Goal: Find specific page/section: Find specific page/section

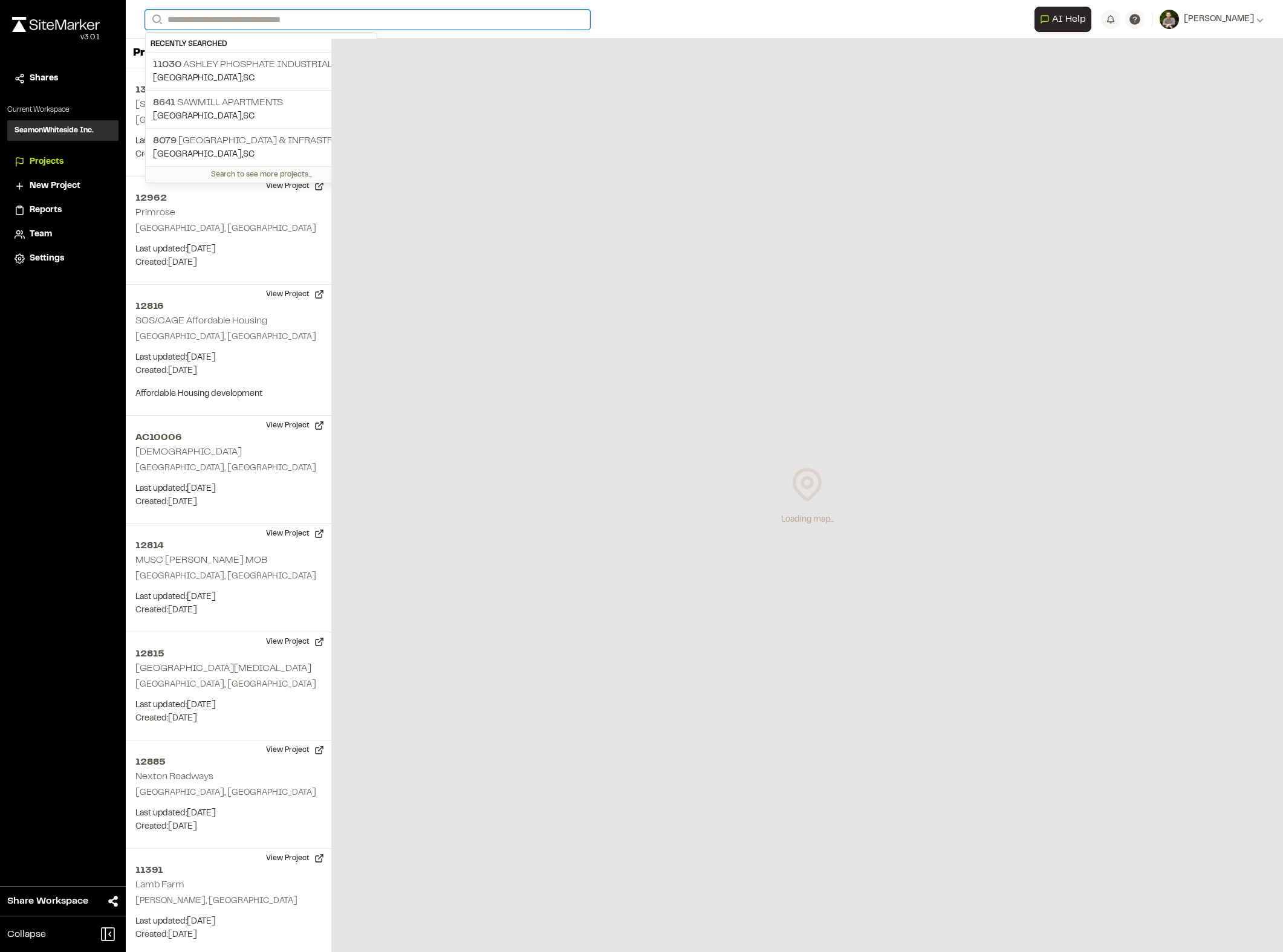
click at [270, 20] on input "Search" at bounding box center [367, 19] width 445 height 20
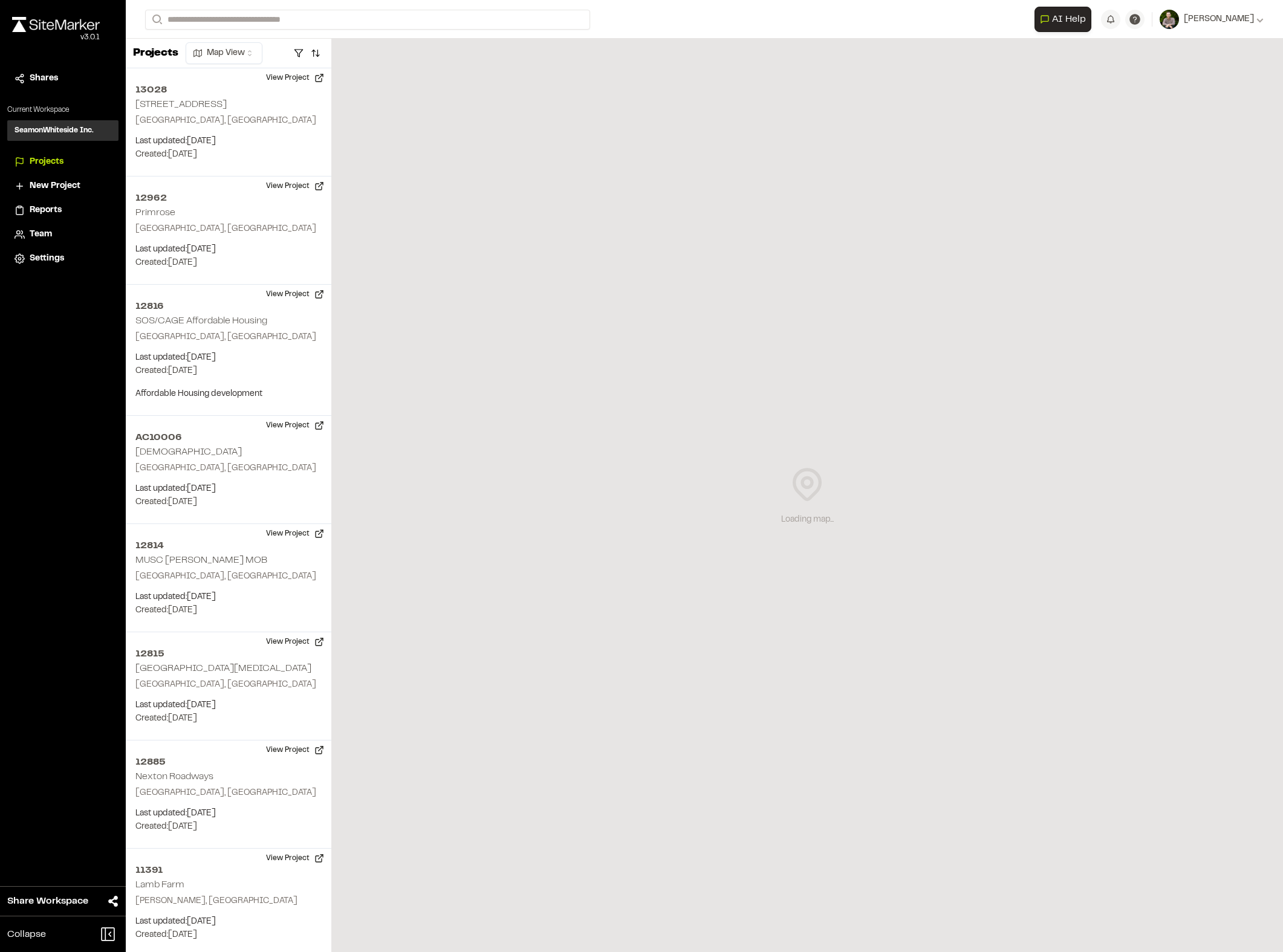
click at [250, 108] on p "8641 Sawmill Apartments" at bounding box center [261, 102] width 216 height 14
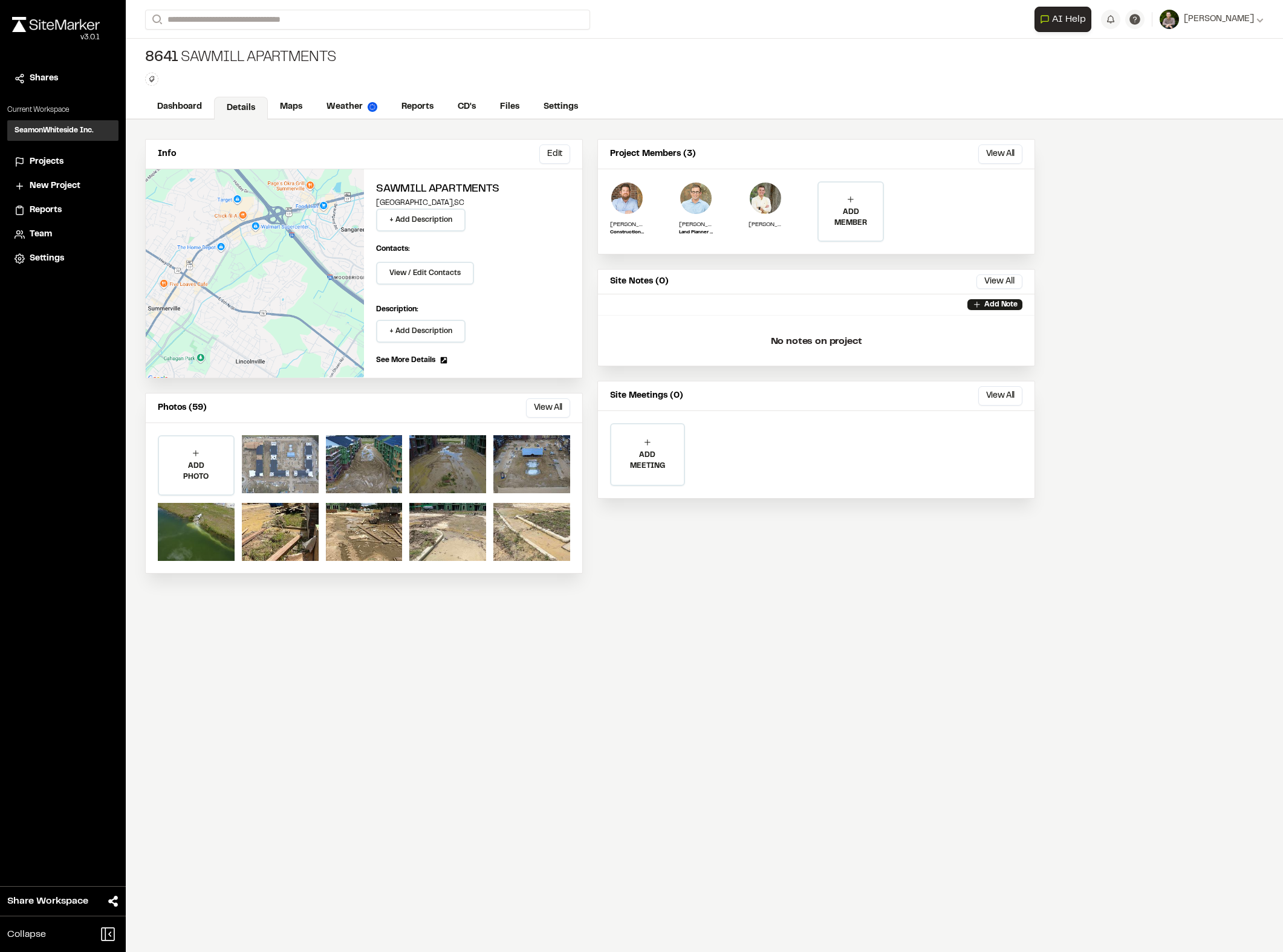
click at [288, 473] on div at bounding box center [280, 464] width 77 height 58
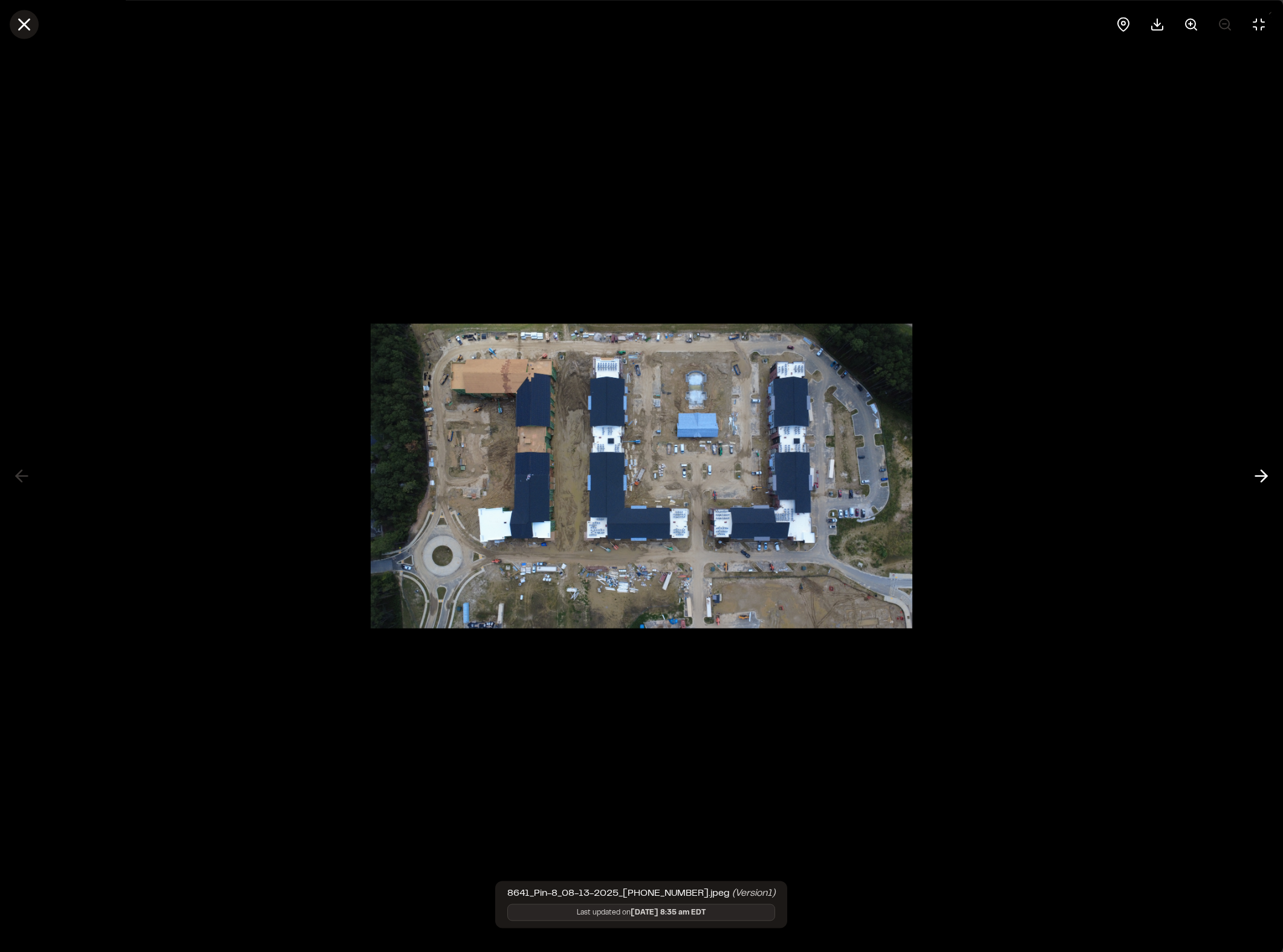
click at [22, 22] on line at bounding box center [24, 24] width 10 height 10
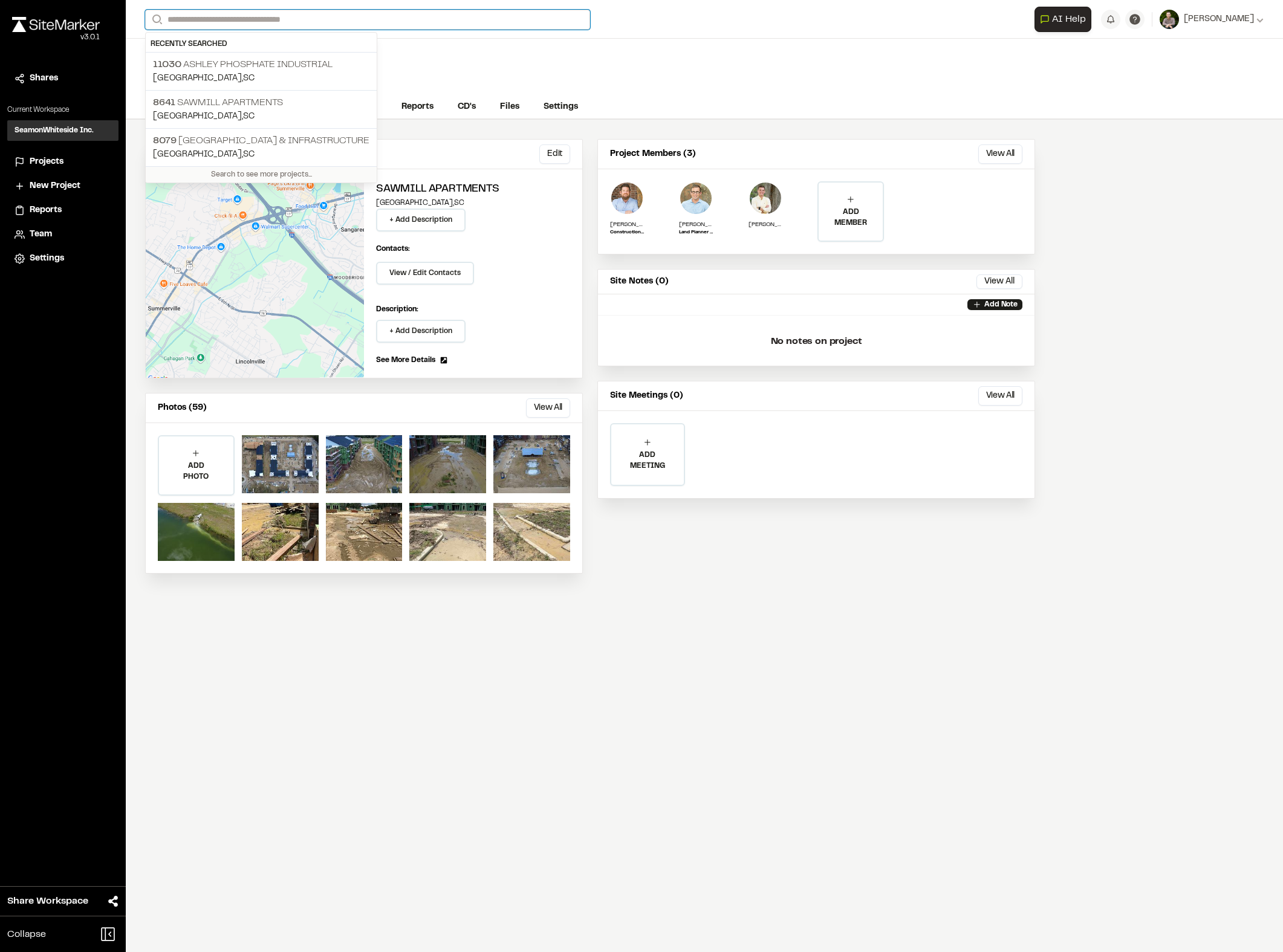
click at [256, 25] on input "Search" at bounding box center [367, 19] width 445 height 20
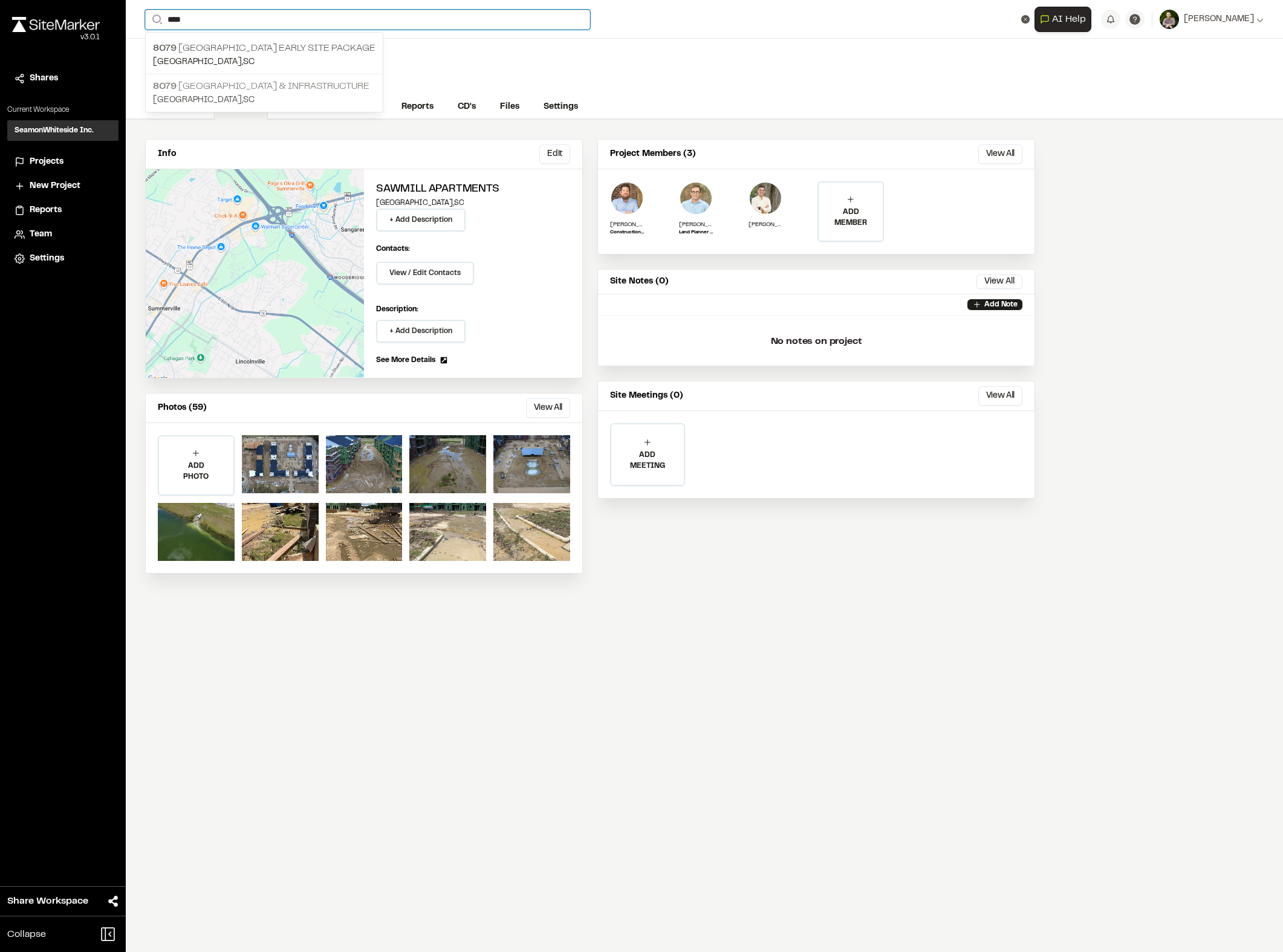
type input "****"
click at [348, 85] on p "[STREET_ADDRESS] & Infrastructure" at bounding box center [264, 86] width 222 height 14
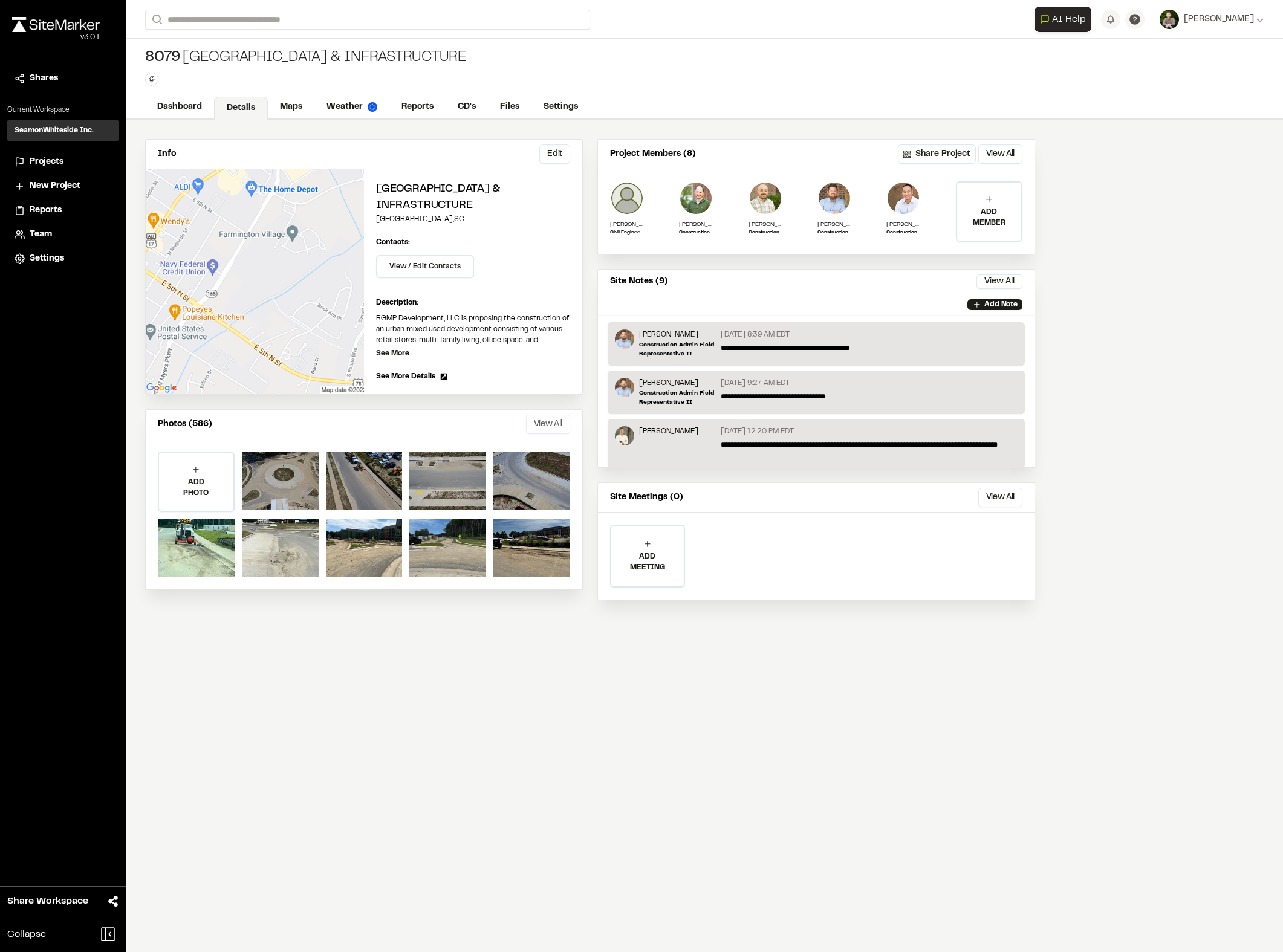
click at [563, 423] on button "View All" at bounding box center [548, 424] width 44 height 20
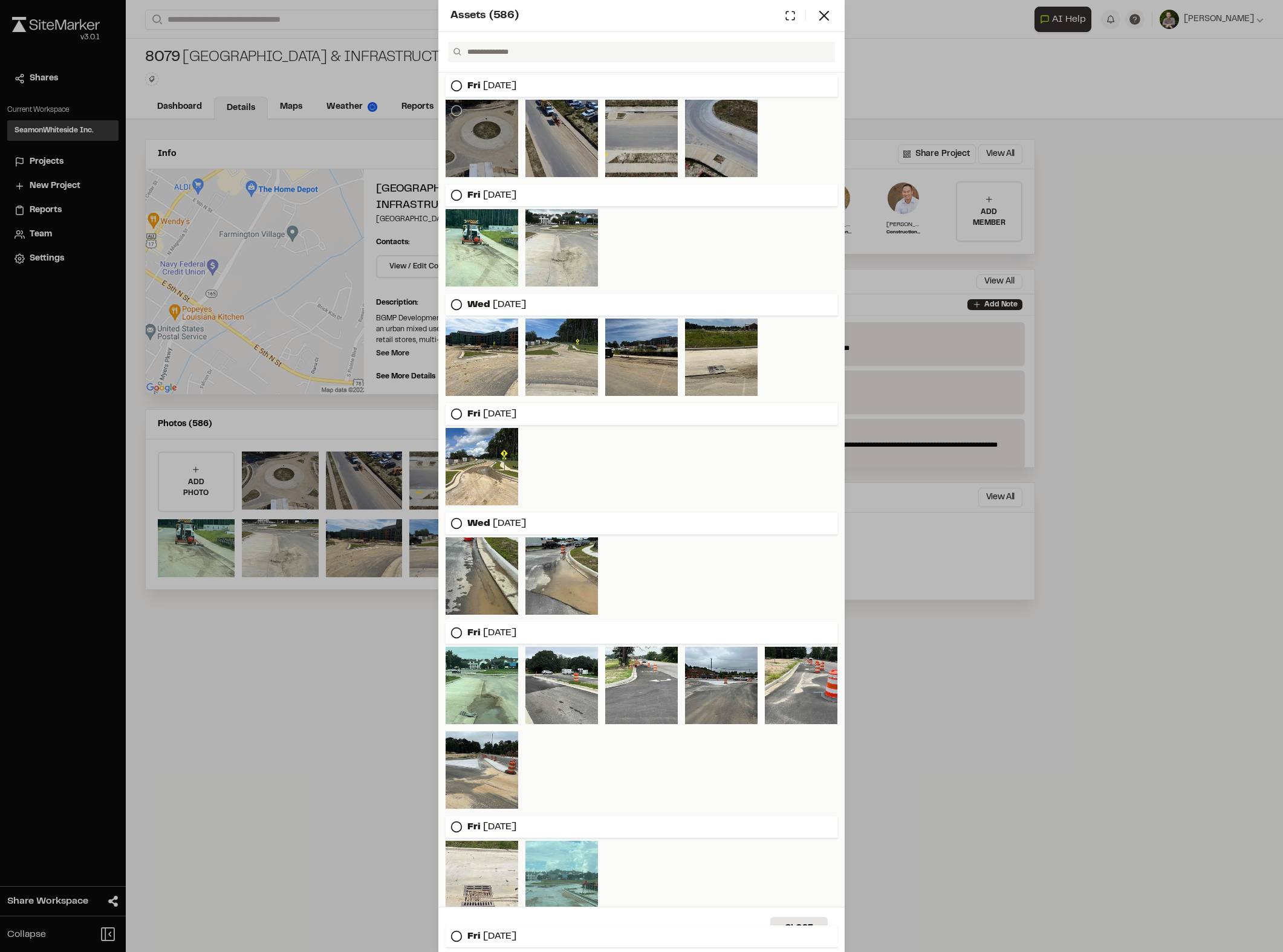
click at [480, 135] on div at bounding box center [481, 138] width 73 height 77
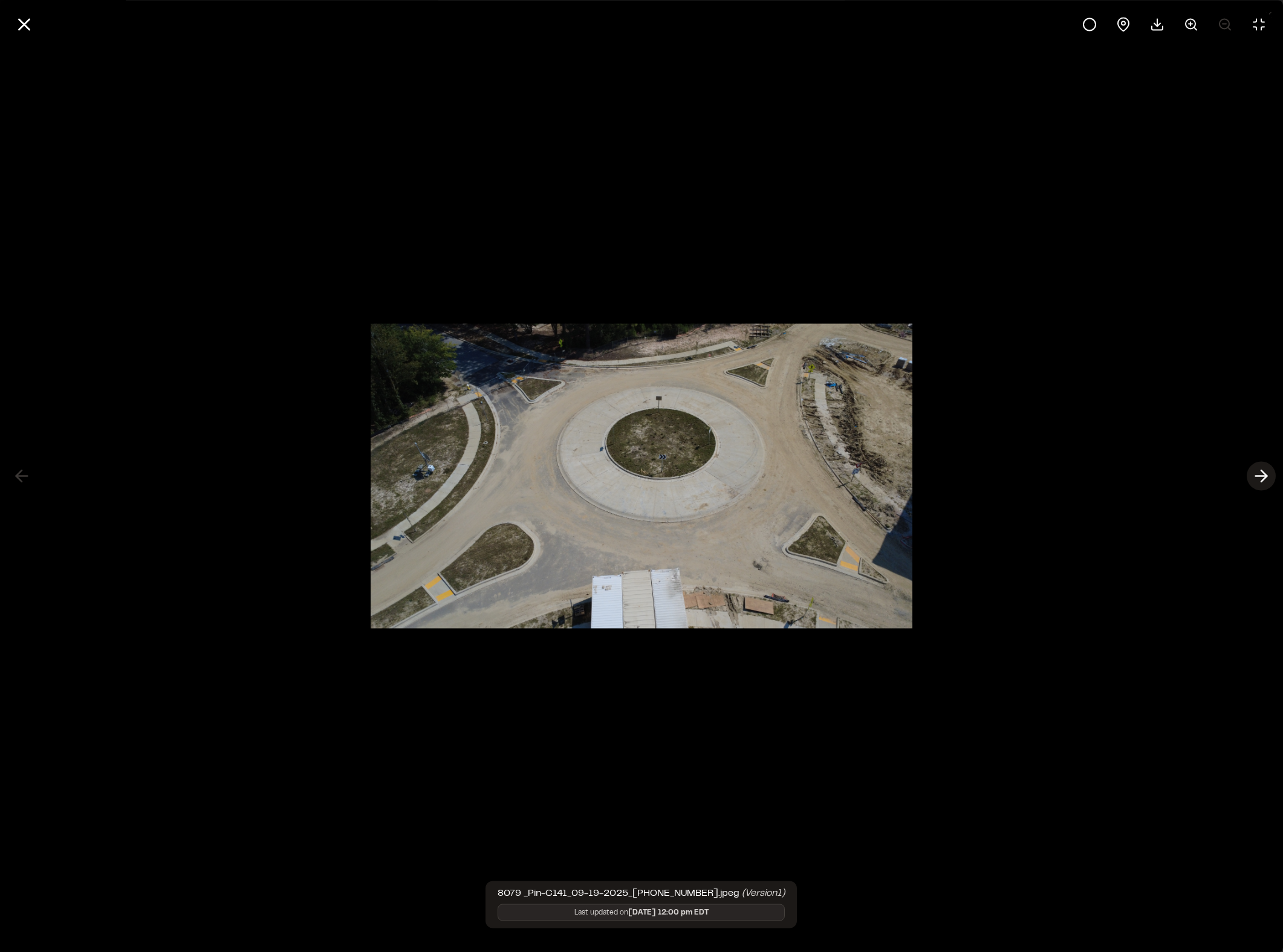
click at [1099, 472] on icon at bounding box center [1261, 476] width 20 height 20
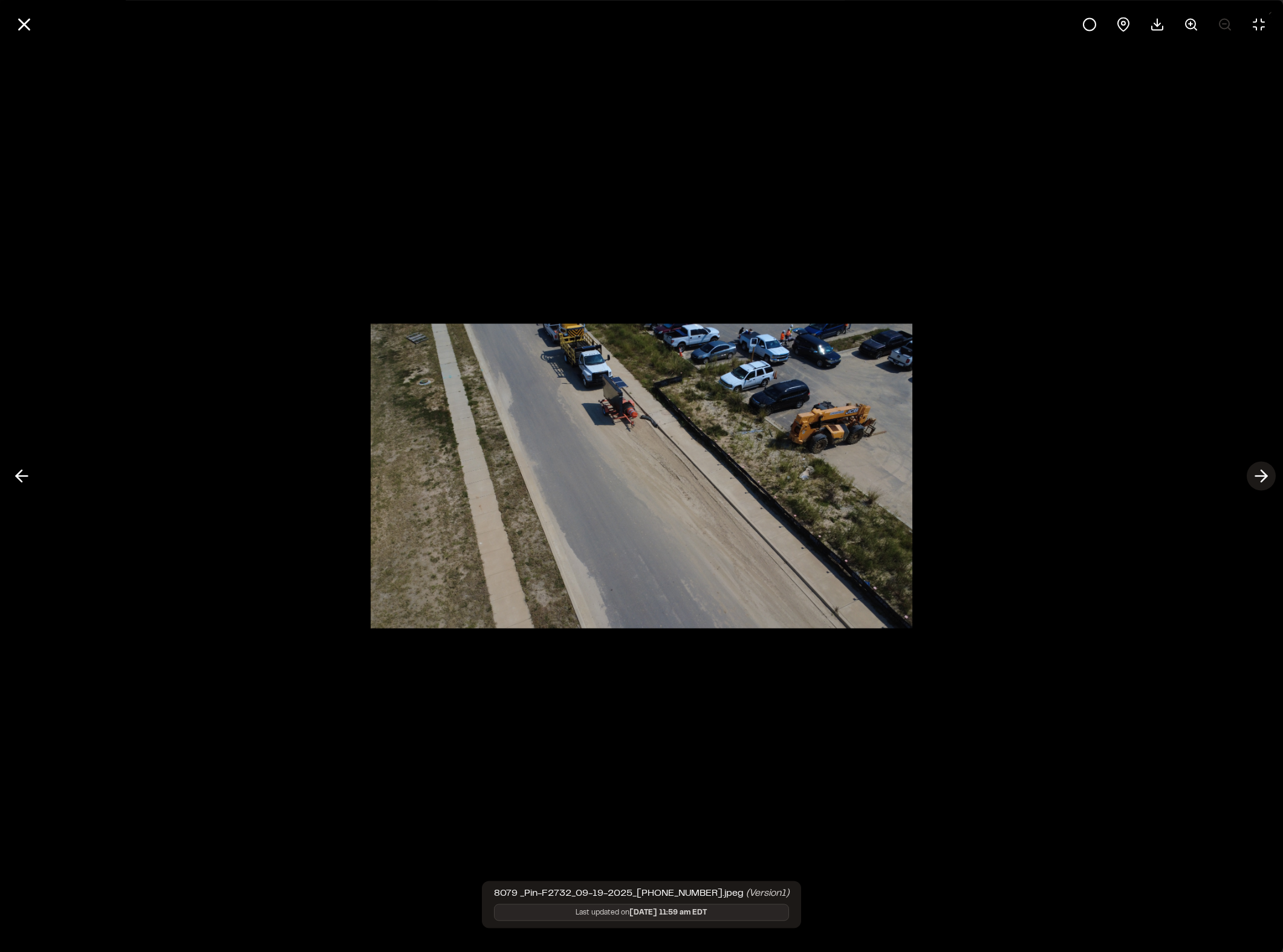
click at [1099, 472] on icon at bounding box center [1261, 476] width 20 height 20
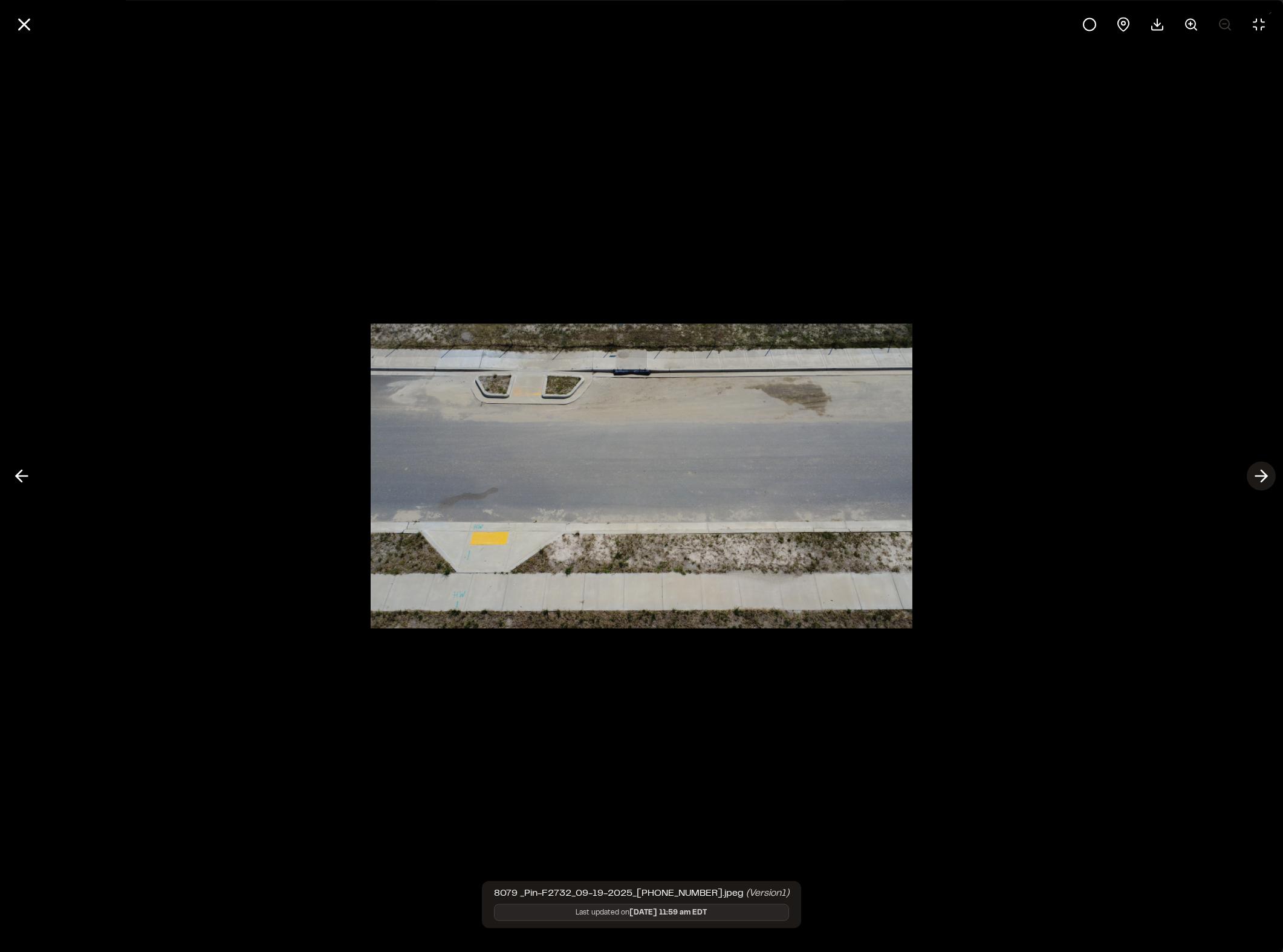
click at [1099, 472] on icon at bounding box center [1261, 476] width 20 height 20
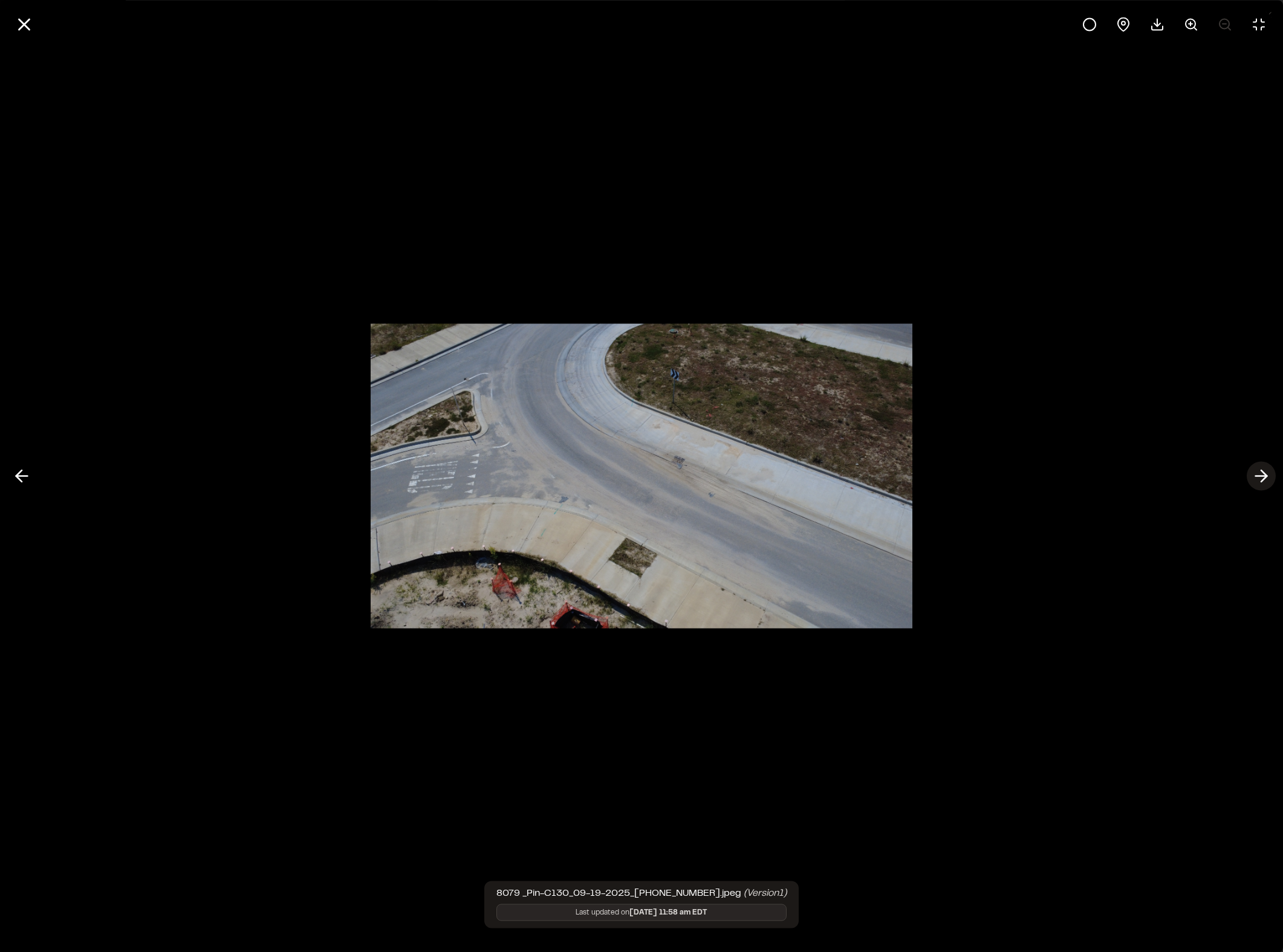
click at [1099, 472] on icon at bounding box center [1261, 476] width 20 height 20
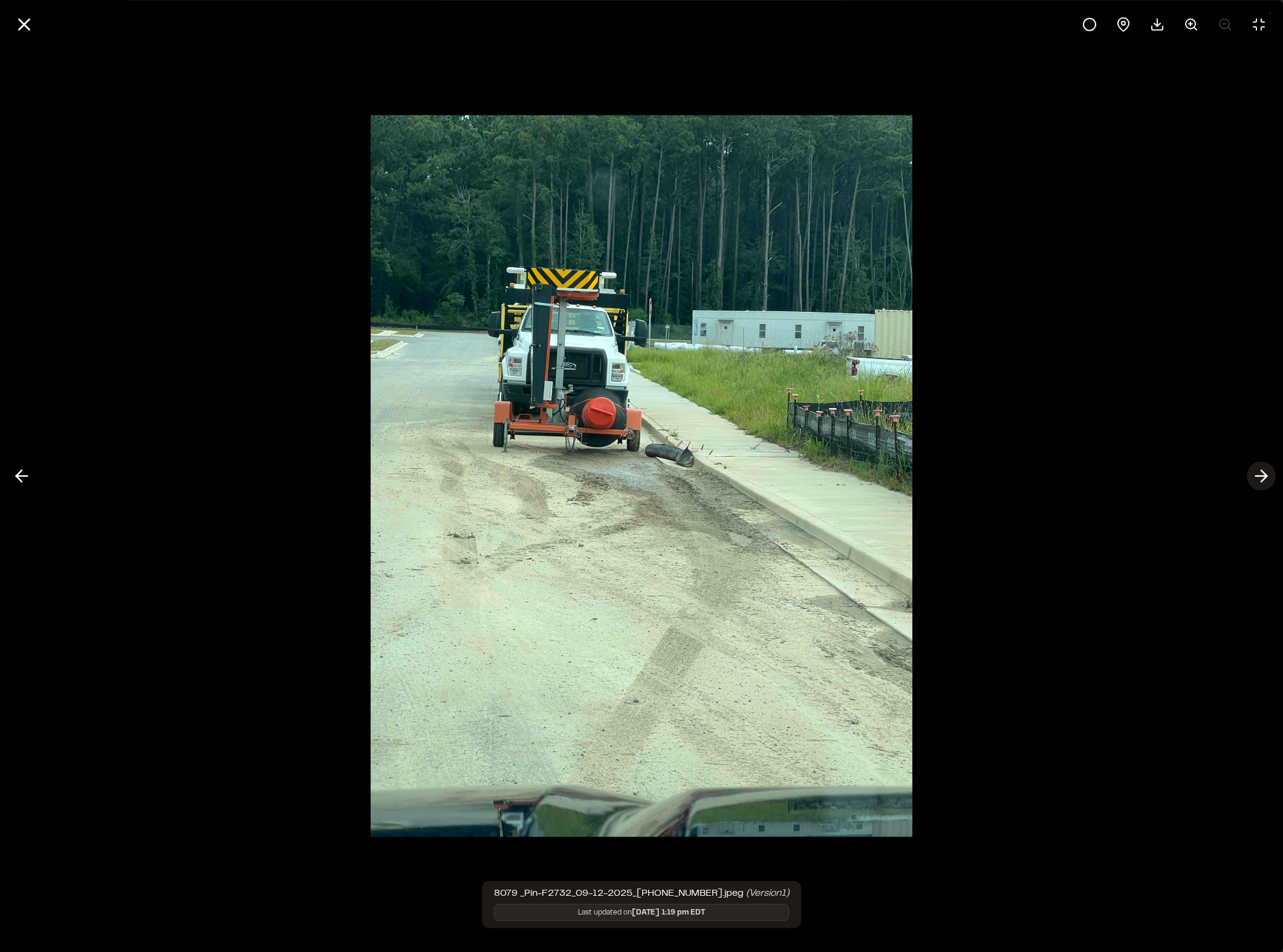
click at [1099, 472] on icon at bounding box center [1261, 476] width 20 height 20
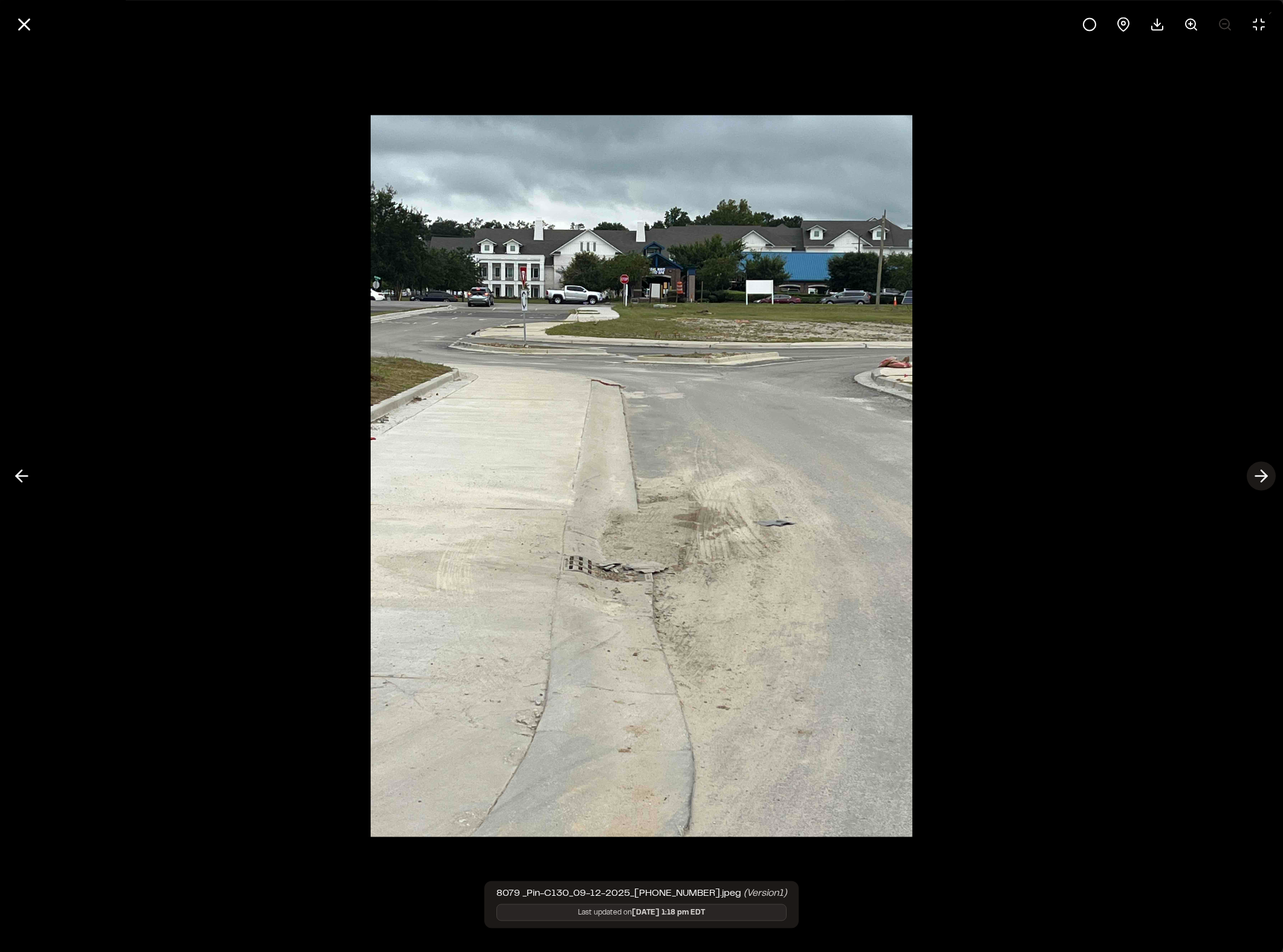
click at [1099, 472] on icon at bounding box center [1261, 476] width 20 height 20
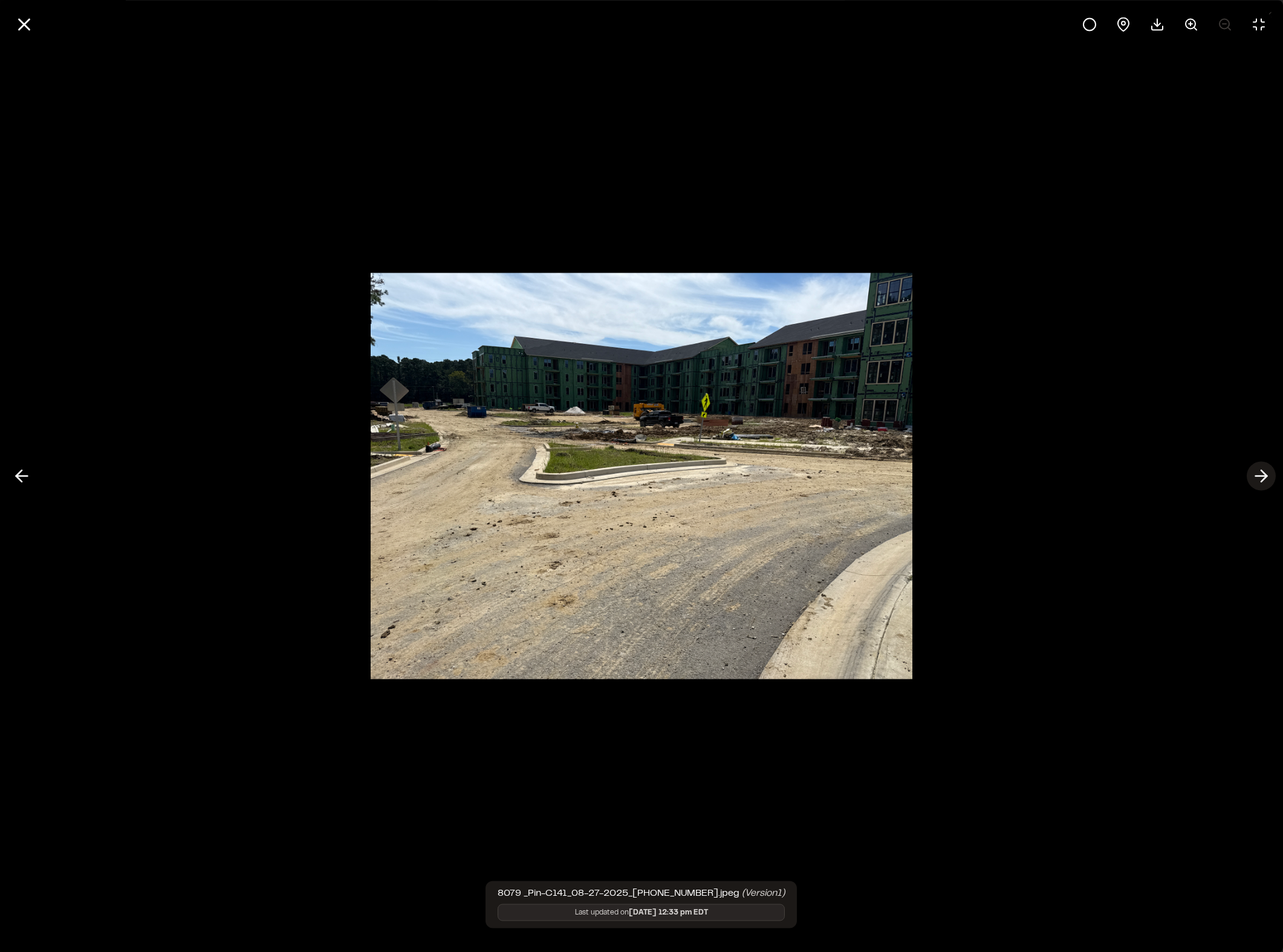
click at [1099, 472] on icon at bounding box center [1261, 476] width 20 height 20
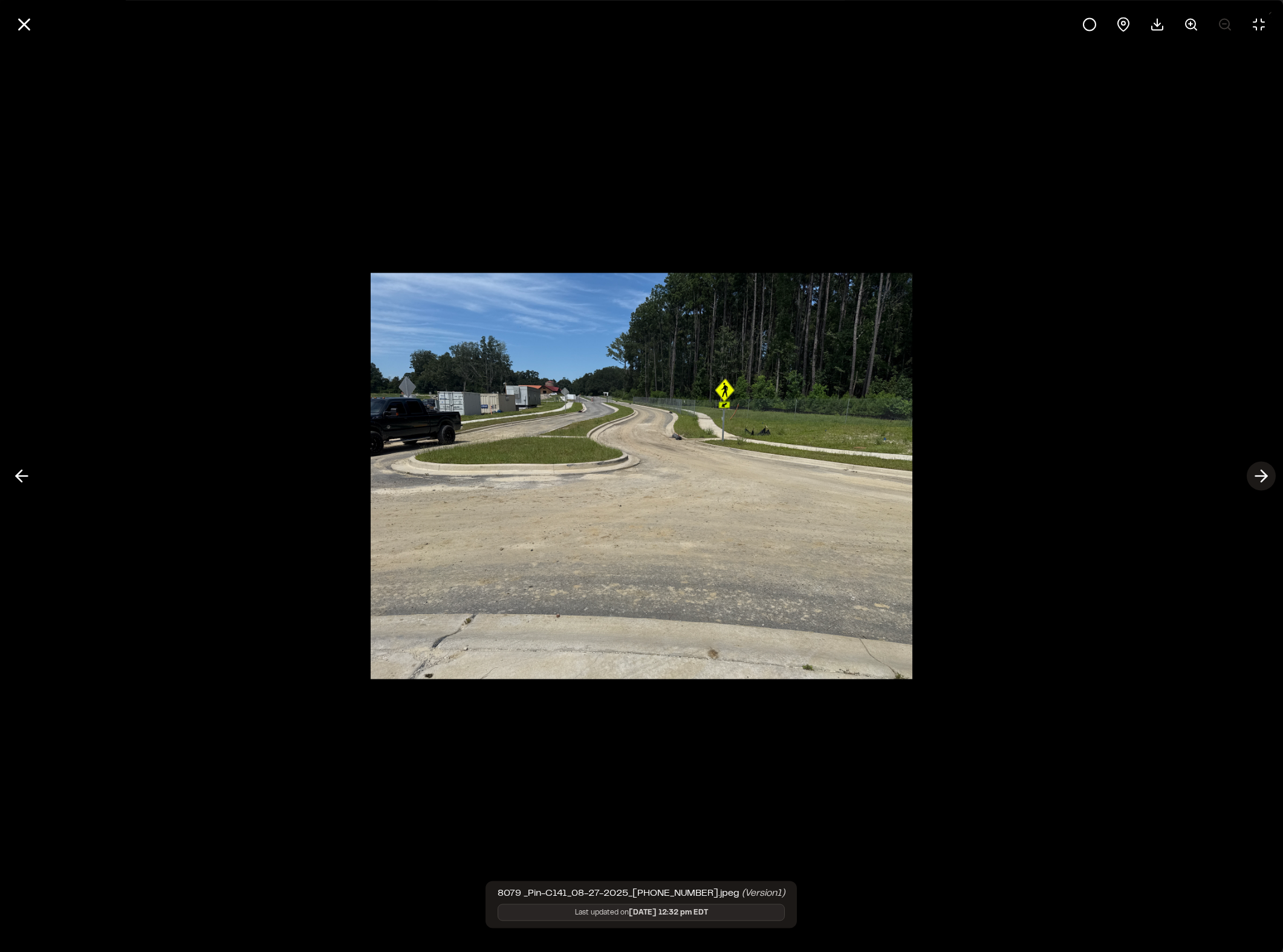
click at [1099, 472] on icon at bounding box center [1261, 476] width 20 height 20
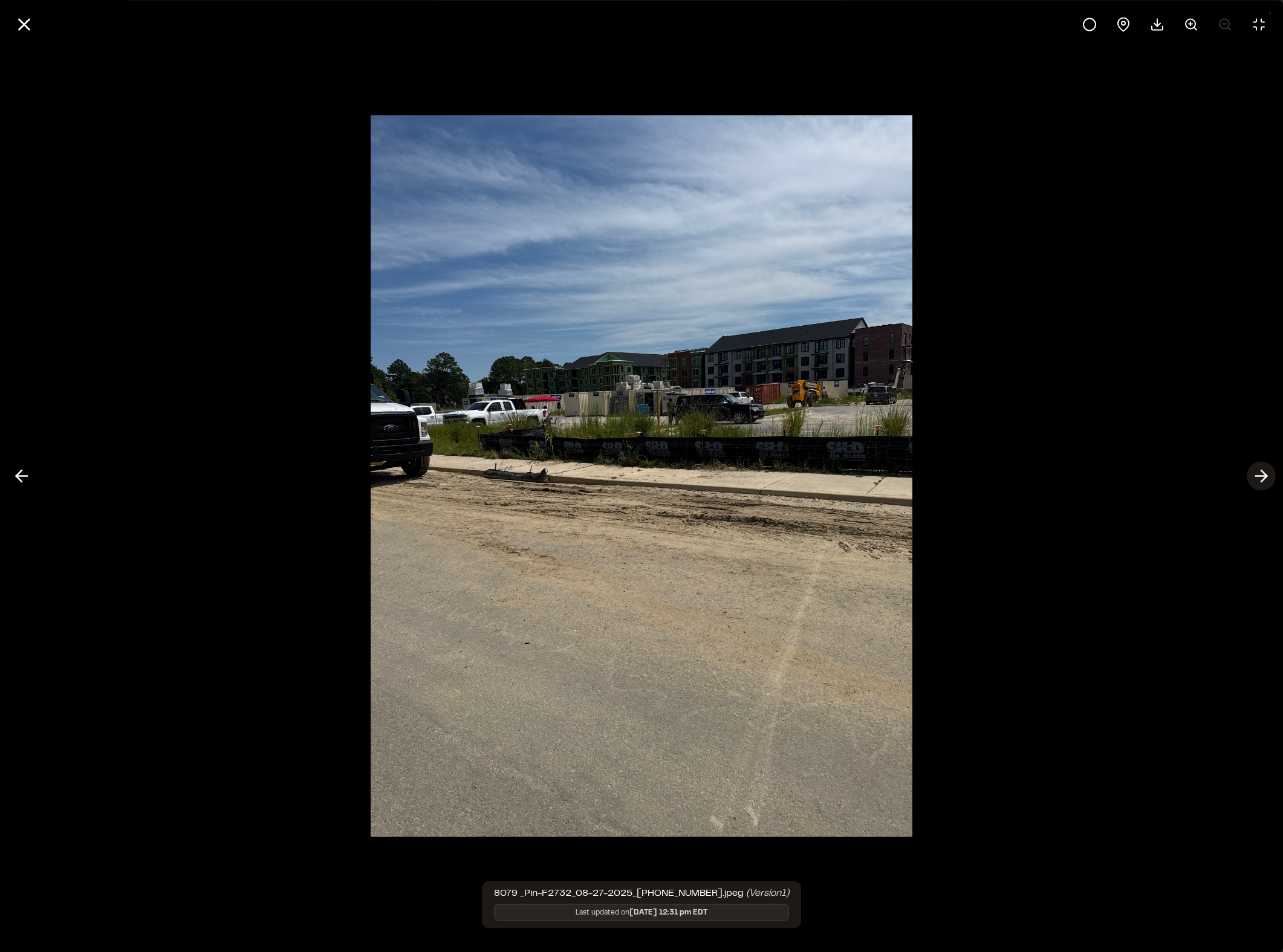
click at [1099, 472] on icon at bounding box center [1261, 476] width 20 height 20
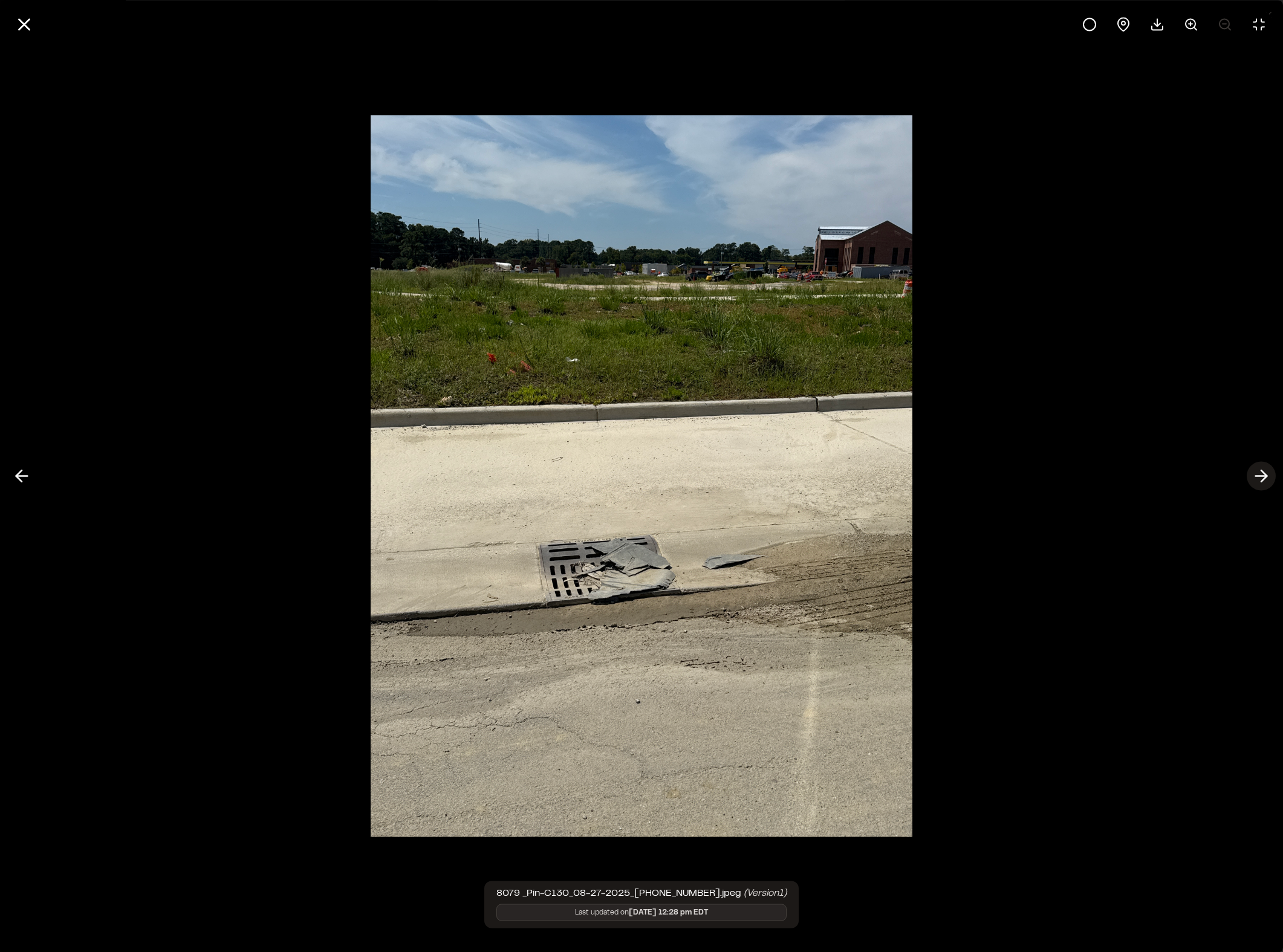
click at [1099, 472] on icon at bounding box center [1261, 476] width 20 height 20
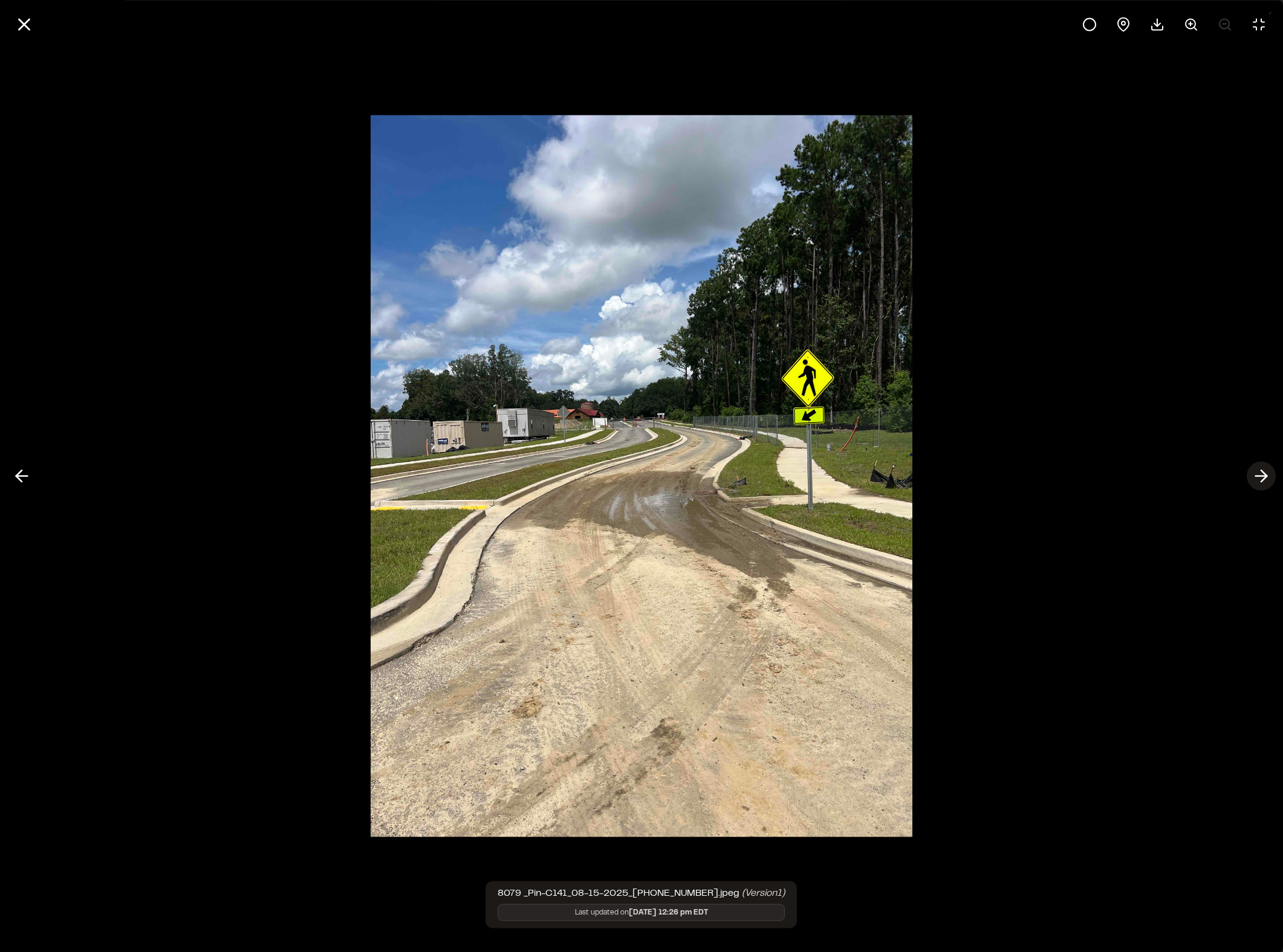
click at [1099, 472] on icon at bounding box center [1261, 476] width 20 height 20
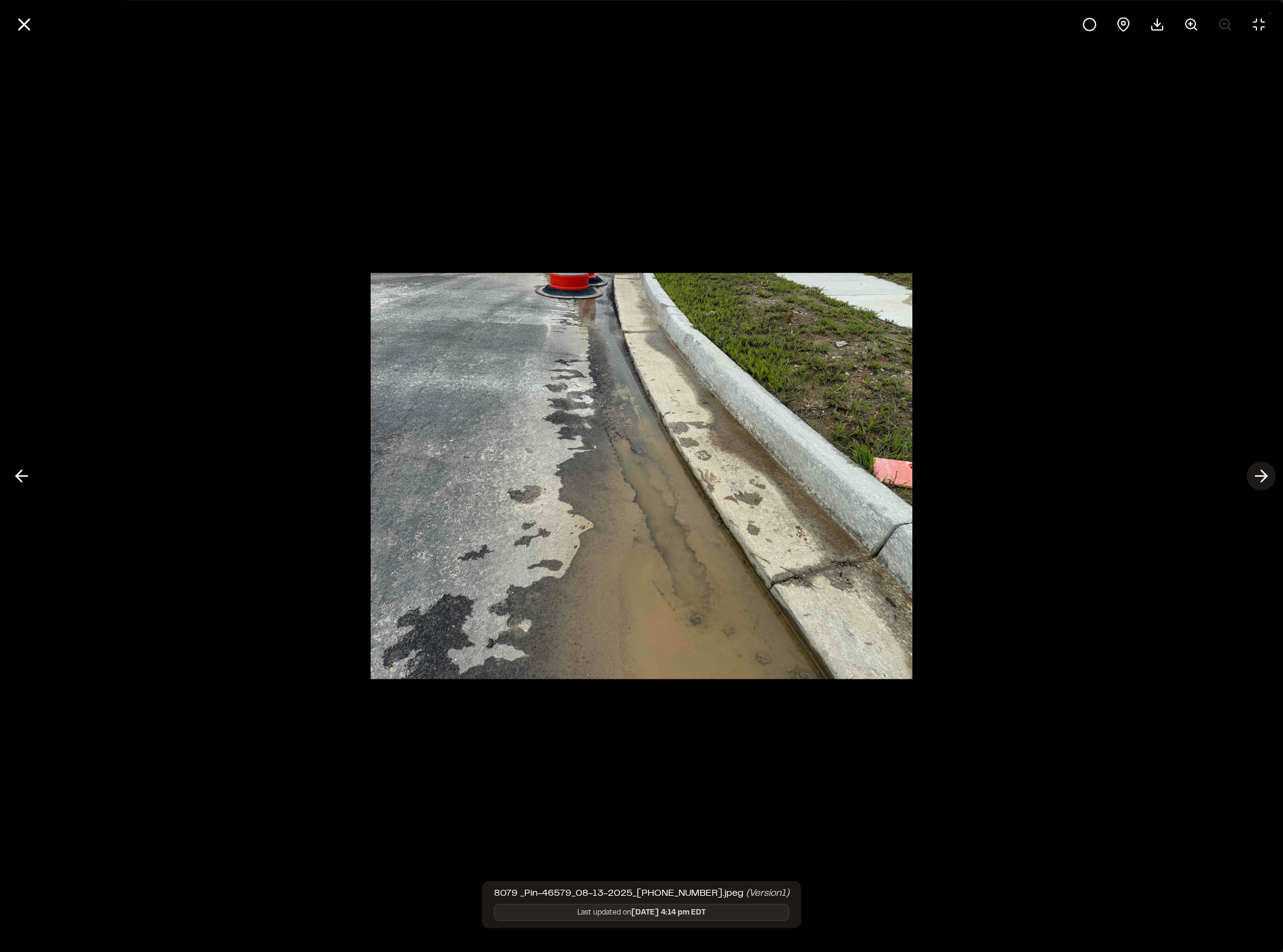
click at [1099, 472] on icon at bounding box center [1261, 476] width 20 height 20
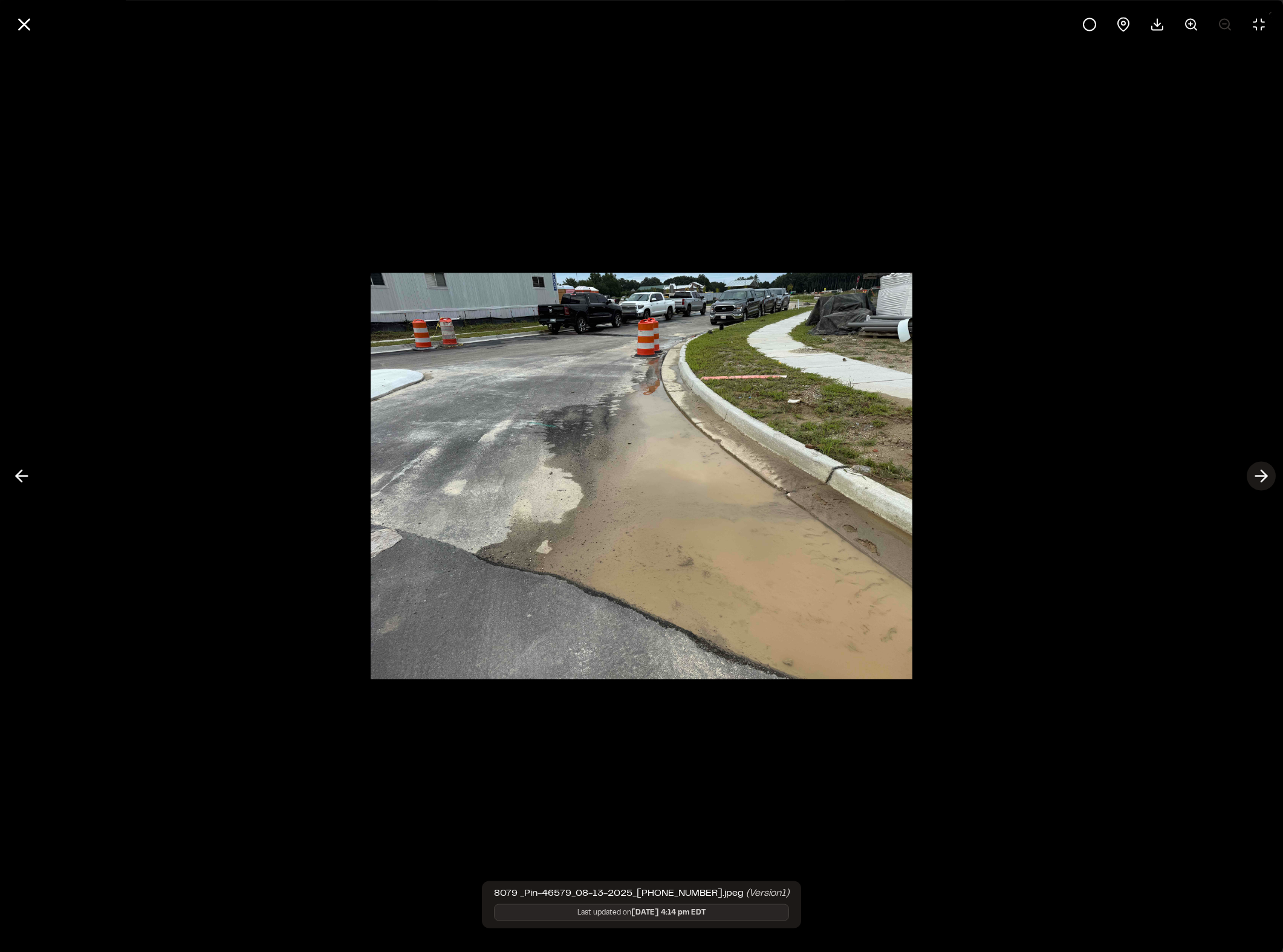
click at [1099, 472] on icon at bounding box center [1261, 476] width 20 height 20
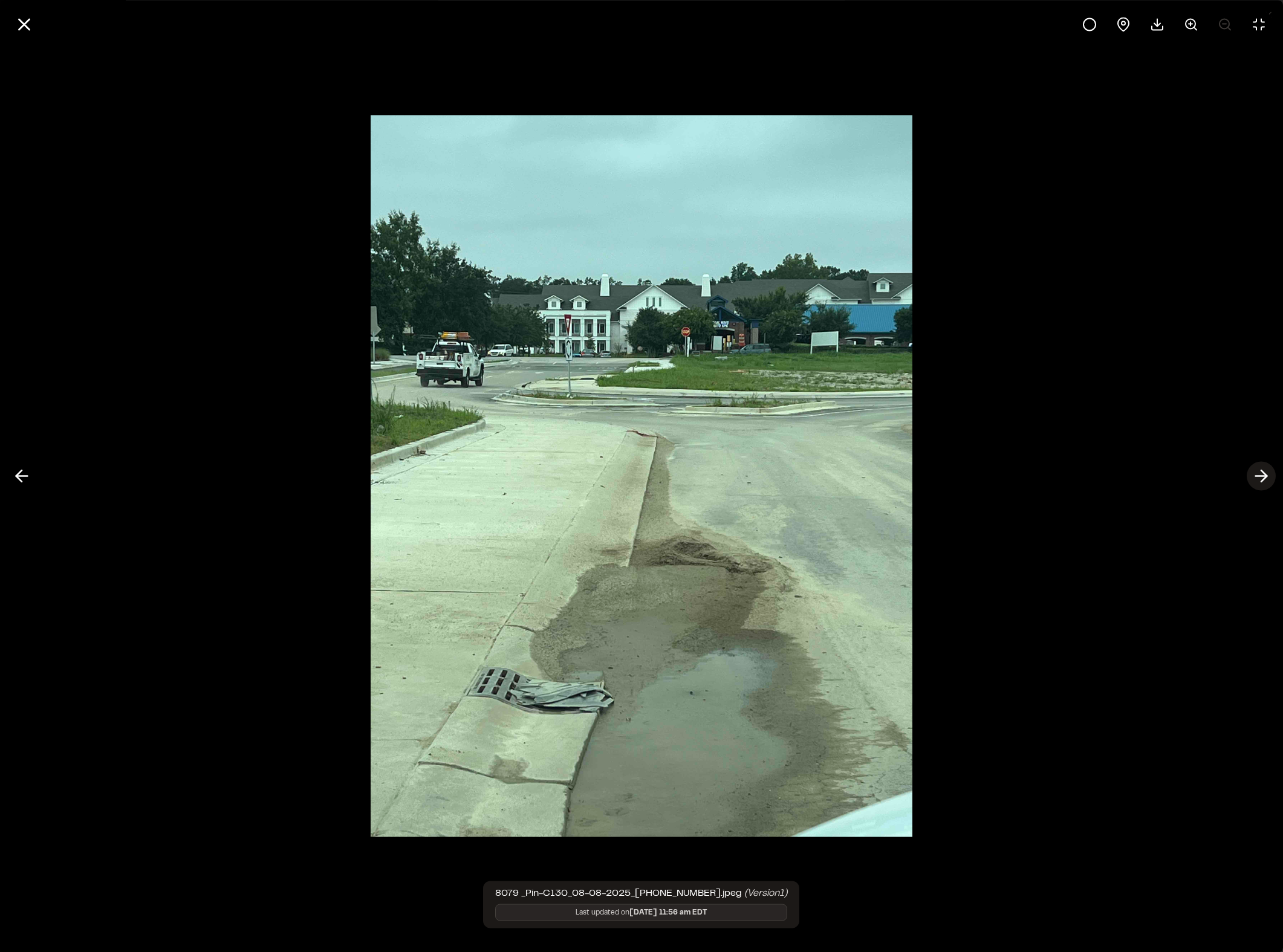
click at [1099, 472] on icon at bounding box center [1261, 476] width 20 height 20
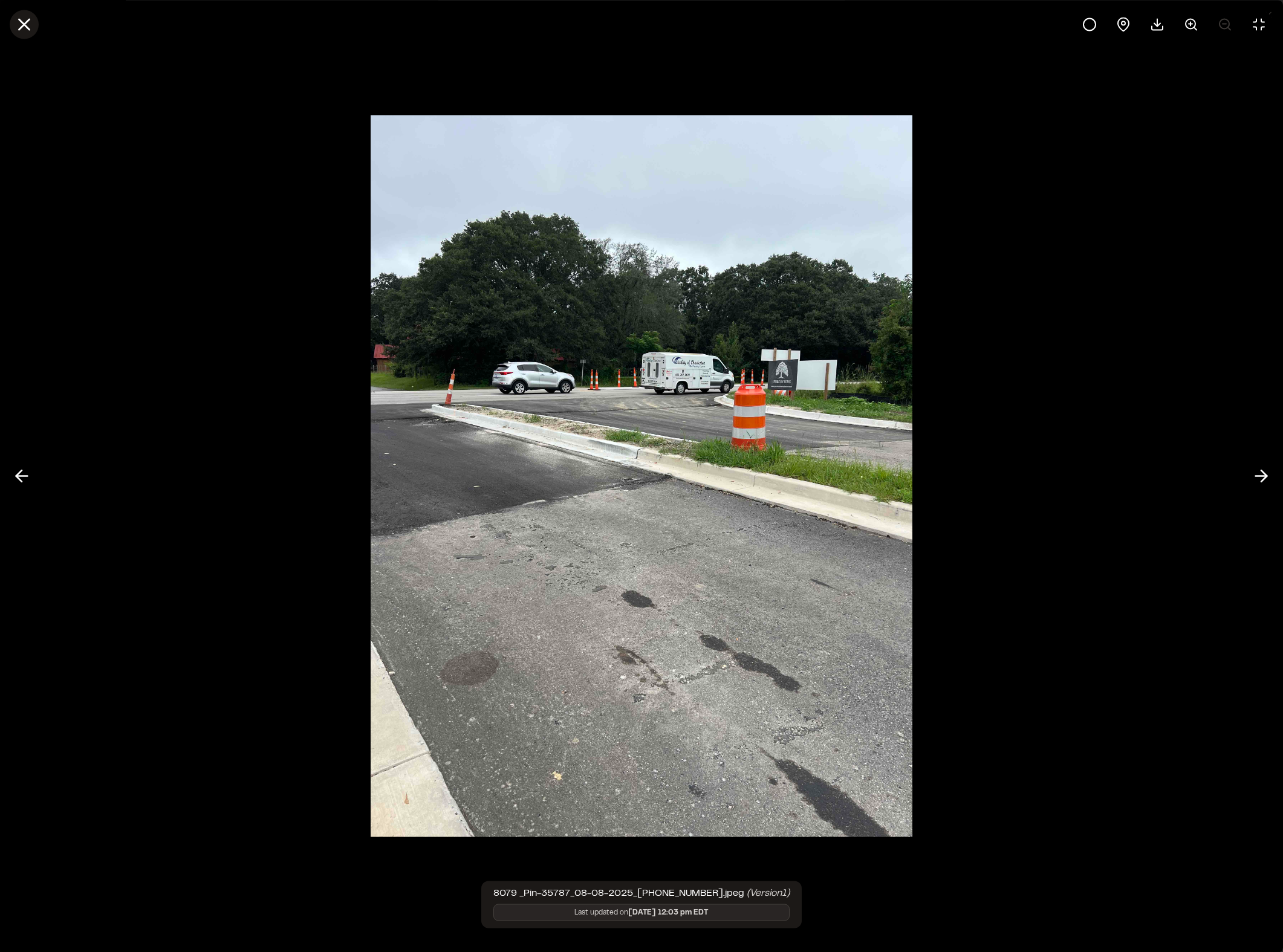
click at [30, 23] on icon at bounding box center [24, 24] width 20 height 20
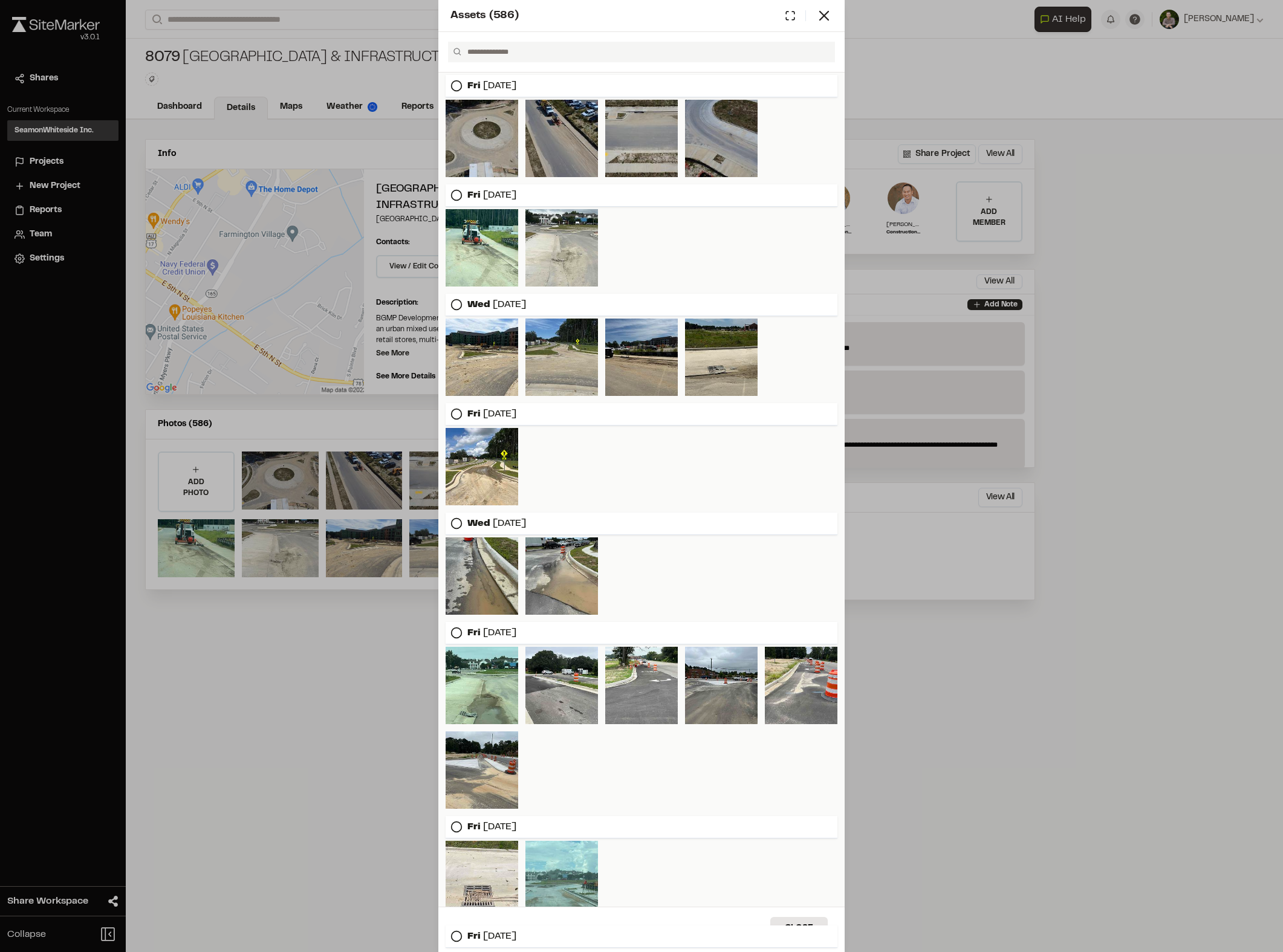
click at [711, 482] on div at bounding box center [641, 467] width 392 height 77
click at [832, 14] on icon at bounding box center [823, 16] width 17 height 17
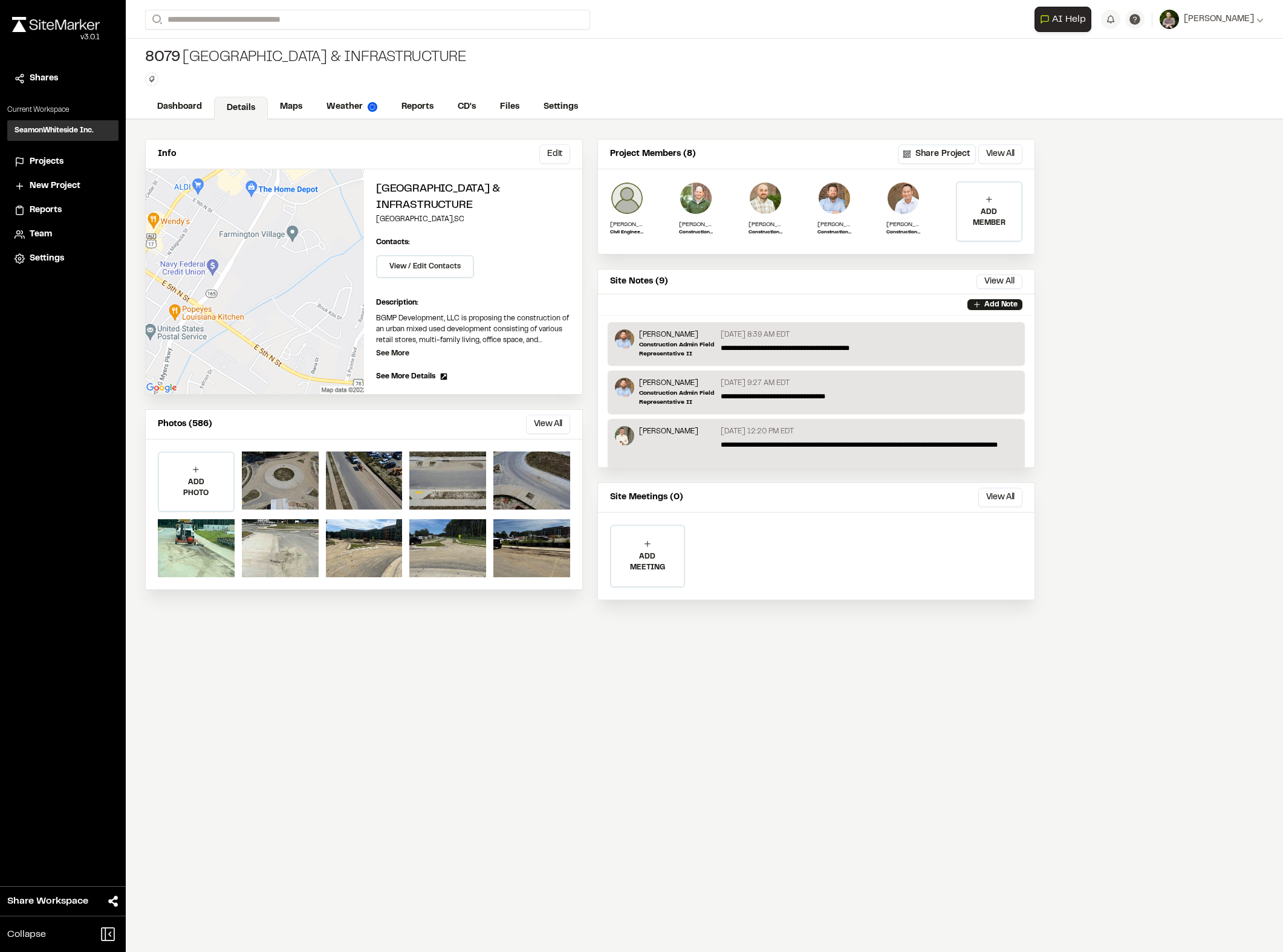
click at [1099, 230] on div "Info Edit Edit [GEOGRAPHIC_DATA] & Infrastructure [GEOGRAPHIC_DATA] , SC Edit C…" at bounding box center [704, 536] width 1157 height 832
click at [325, 26] on input "Search" at bounding box center [367, 19] width 445 height 20
type input "*****"
click at [279, 49] on p "[STREET_ADDRESS][PERSON_NAME]" at bounding box center [259, 48] width 212 height 14
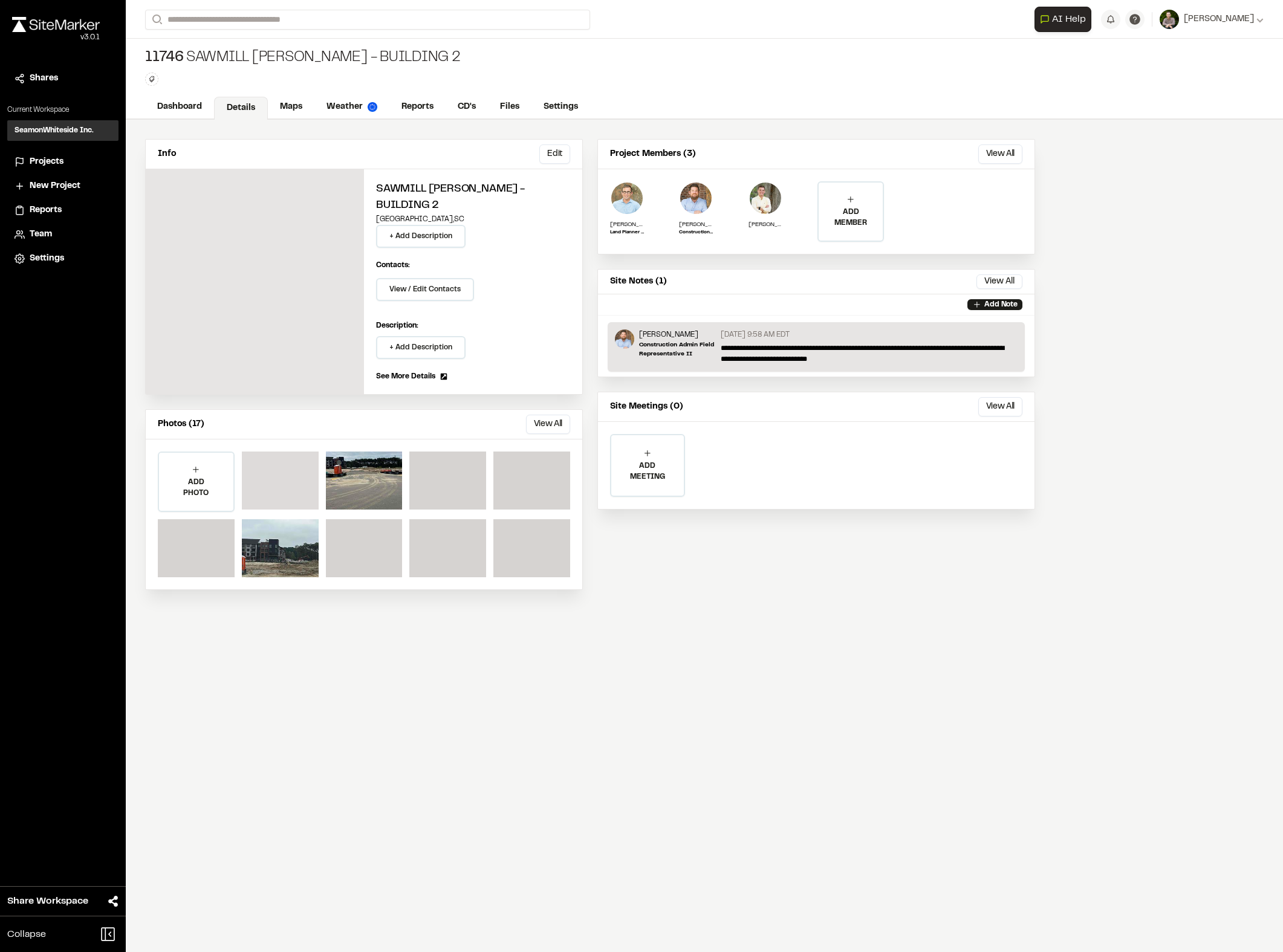
click at [300, 462] on div at bounding box center [280, 480] width 77 height 58
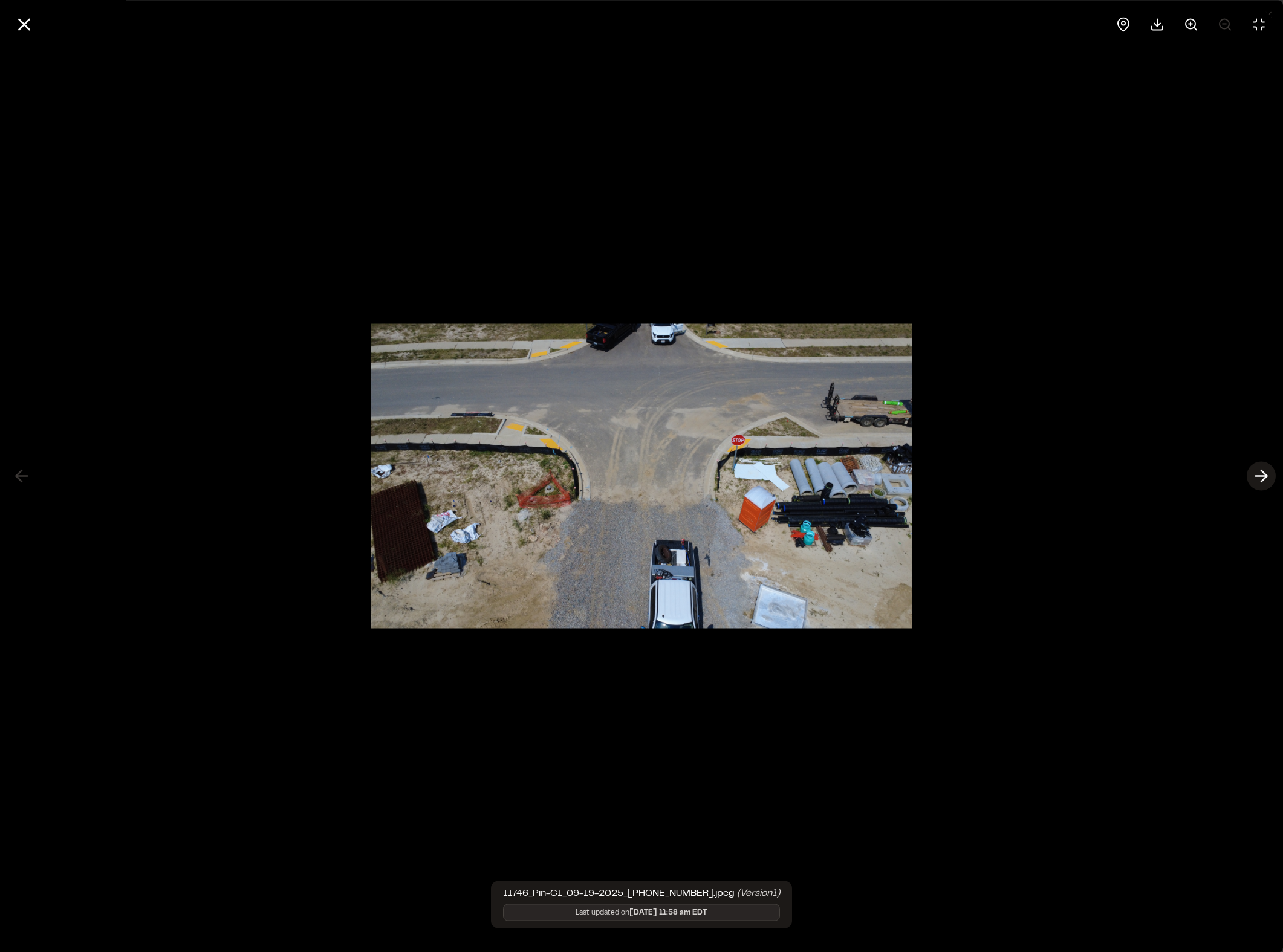
click at [1099, 483] on icon at bounding box center [1261, 476] width 20 height 20
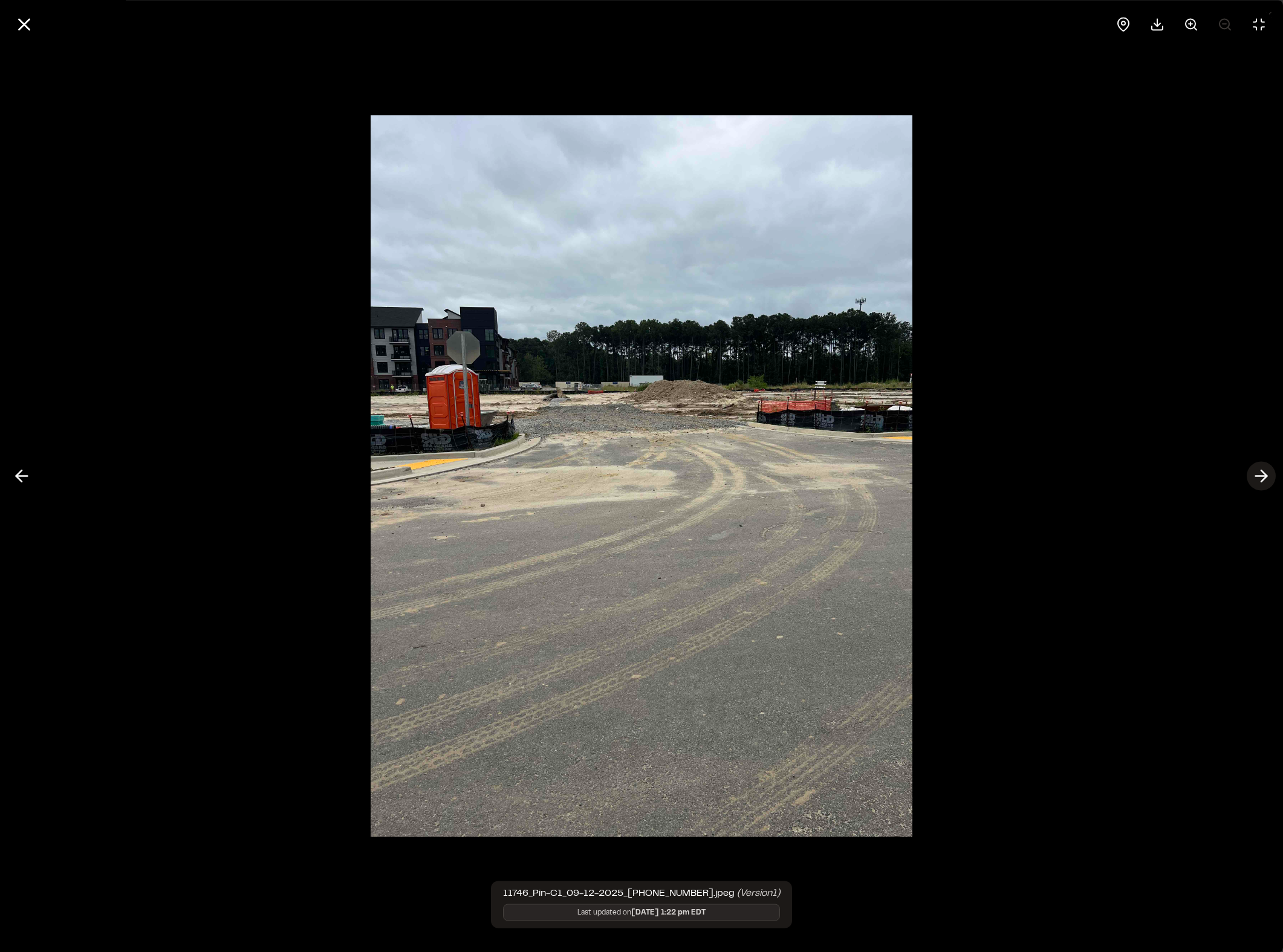
click at [1099, 476] on line at bounding box center [1261, 476] width 12 height 0
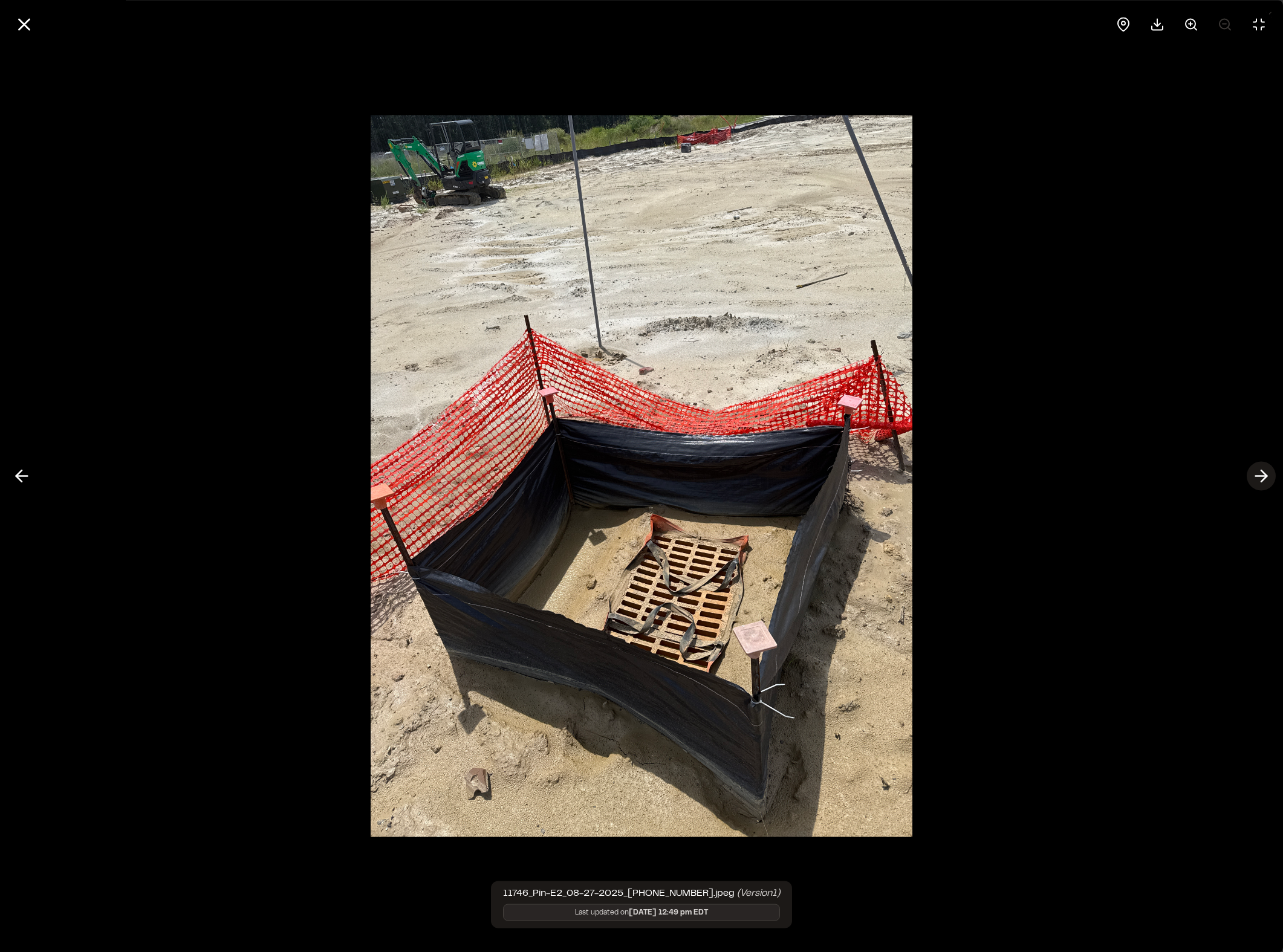
click at [1099, 476] on line at bounding box center [1261, 476] width 12 height 0
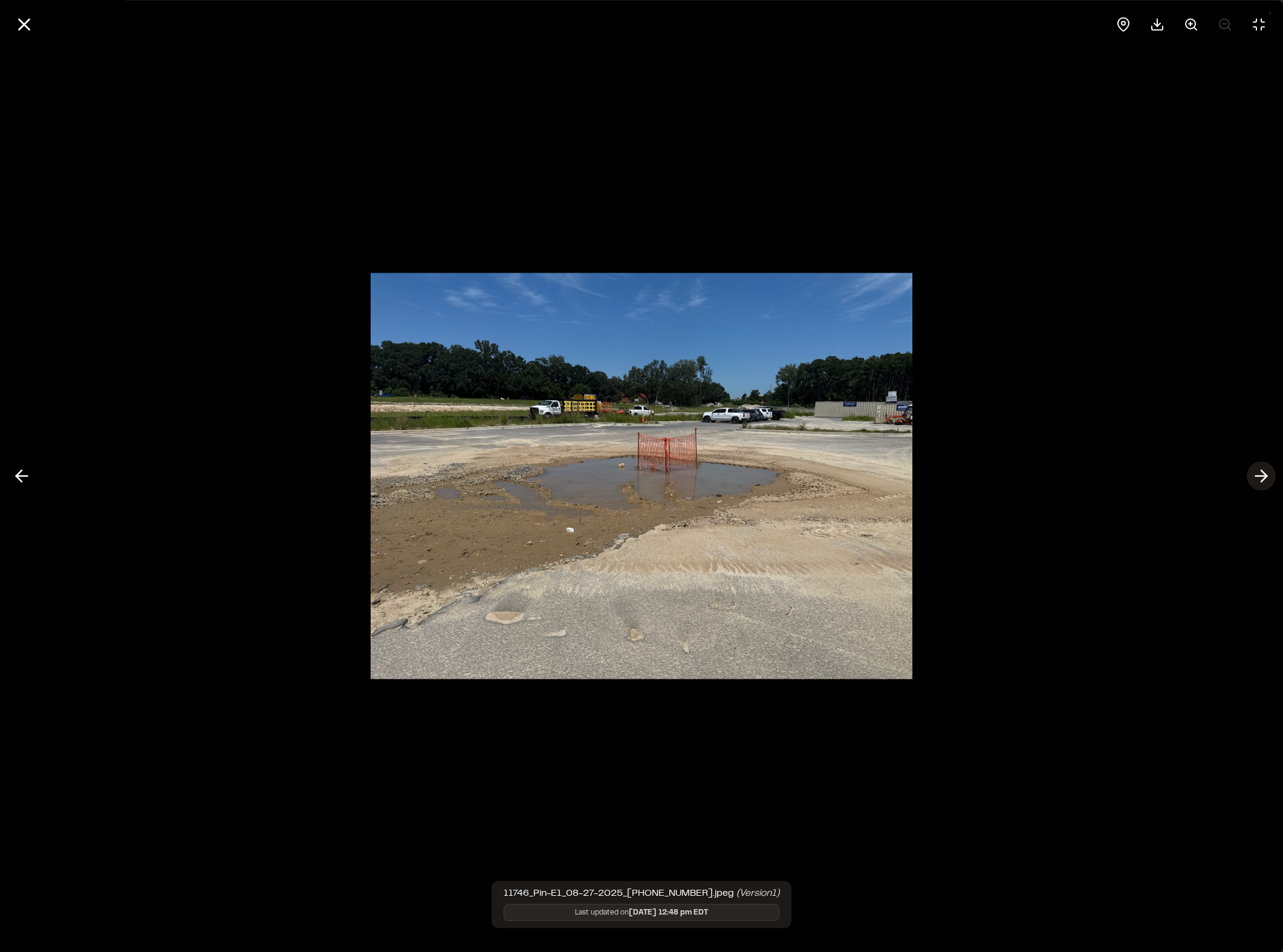
click at [1099, 476] on line at bounding box center [1261, 476] width 12 height 0
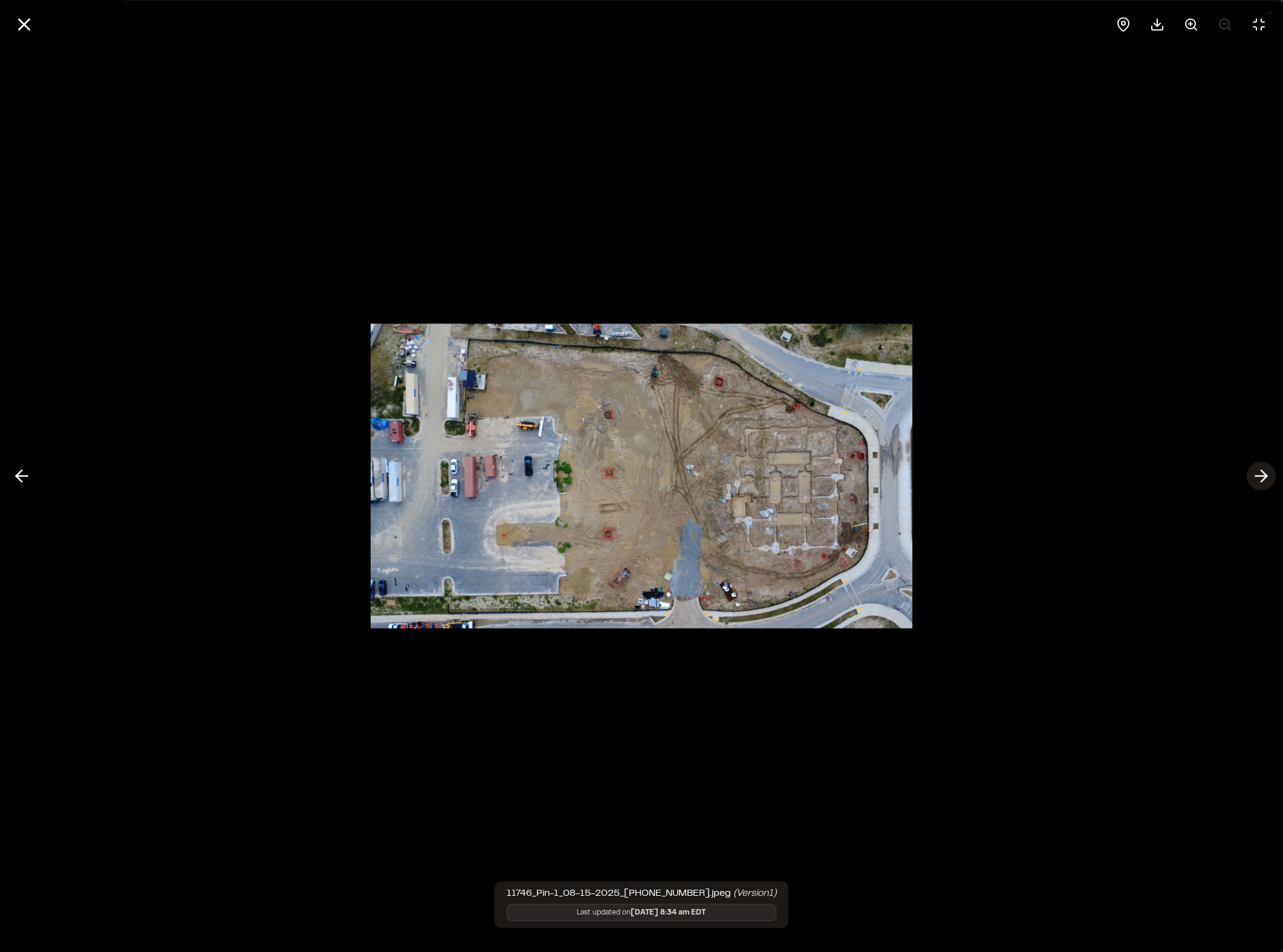
click at [1099, 478] on button at bounding box center [1261, 476] width 29 height 29
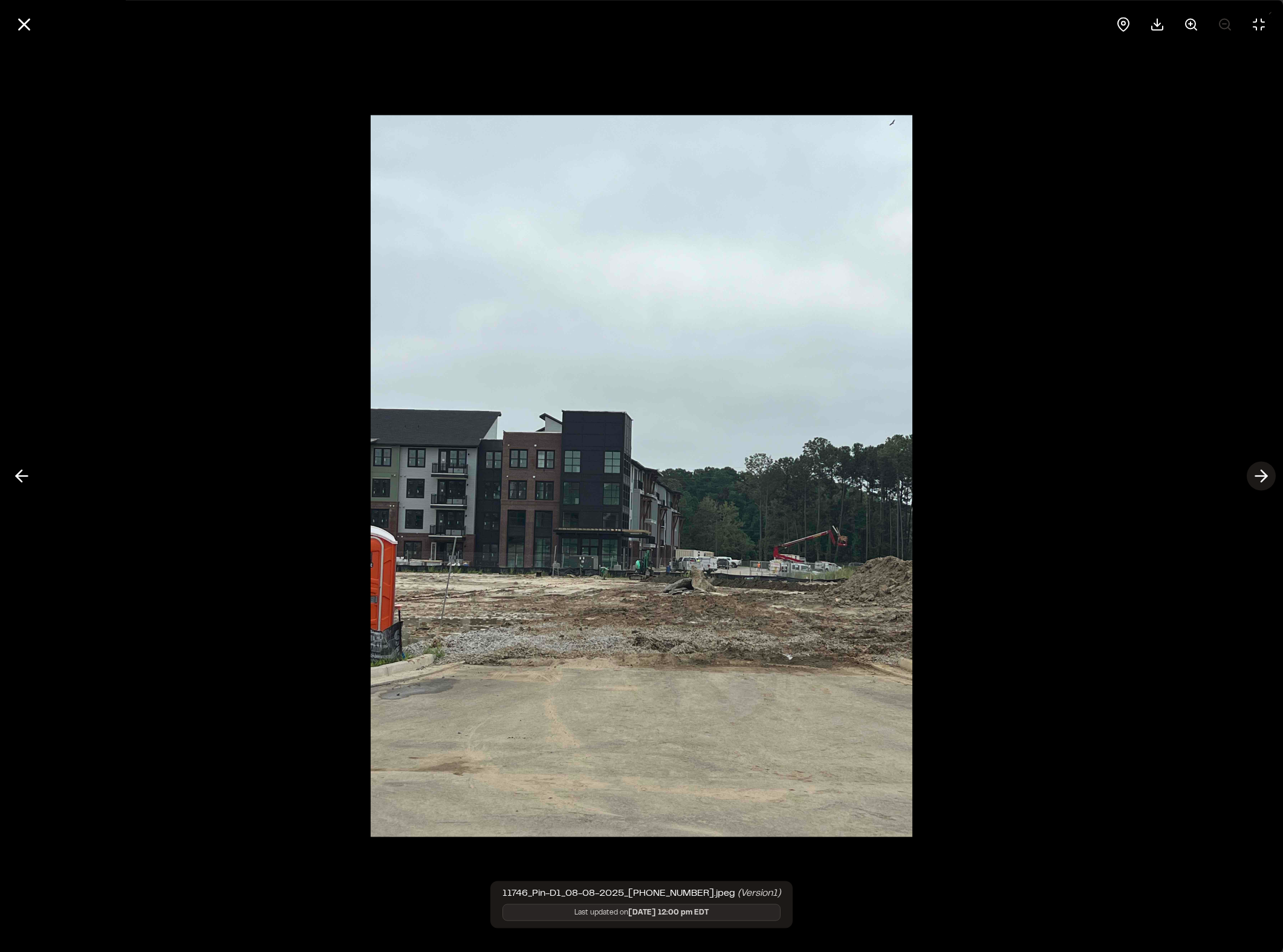
click at [1099, 476] on line at bounding box center [1261, 476] width 12 height 0
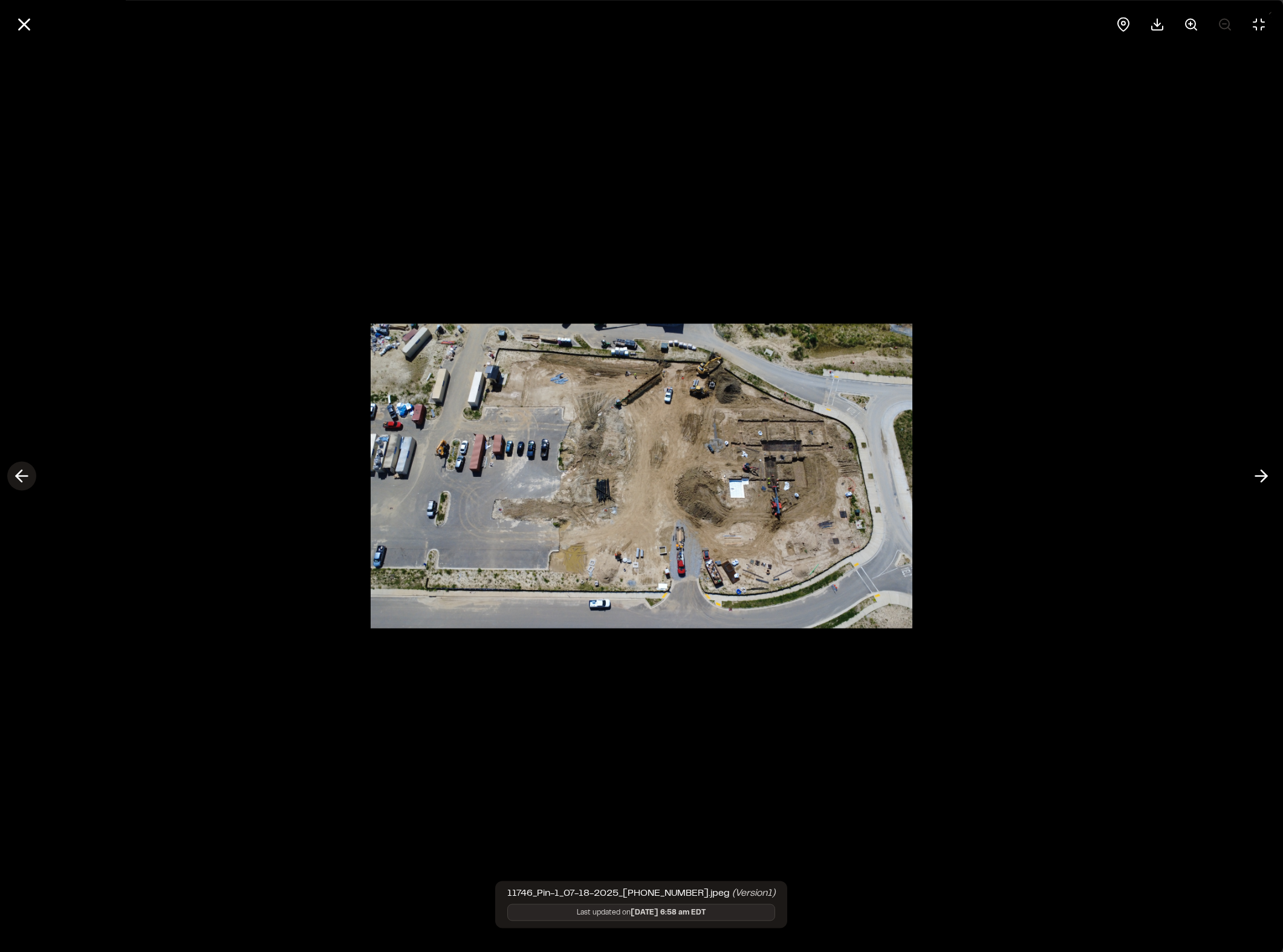
click at [21, 470] on icon at bounding box center [22, 476] width 20 height 20
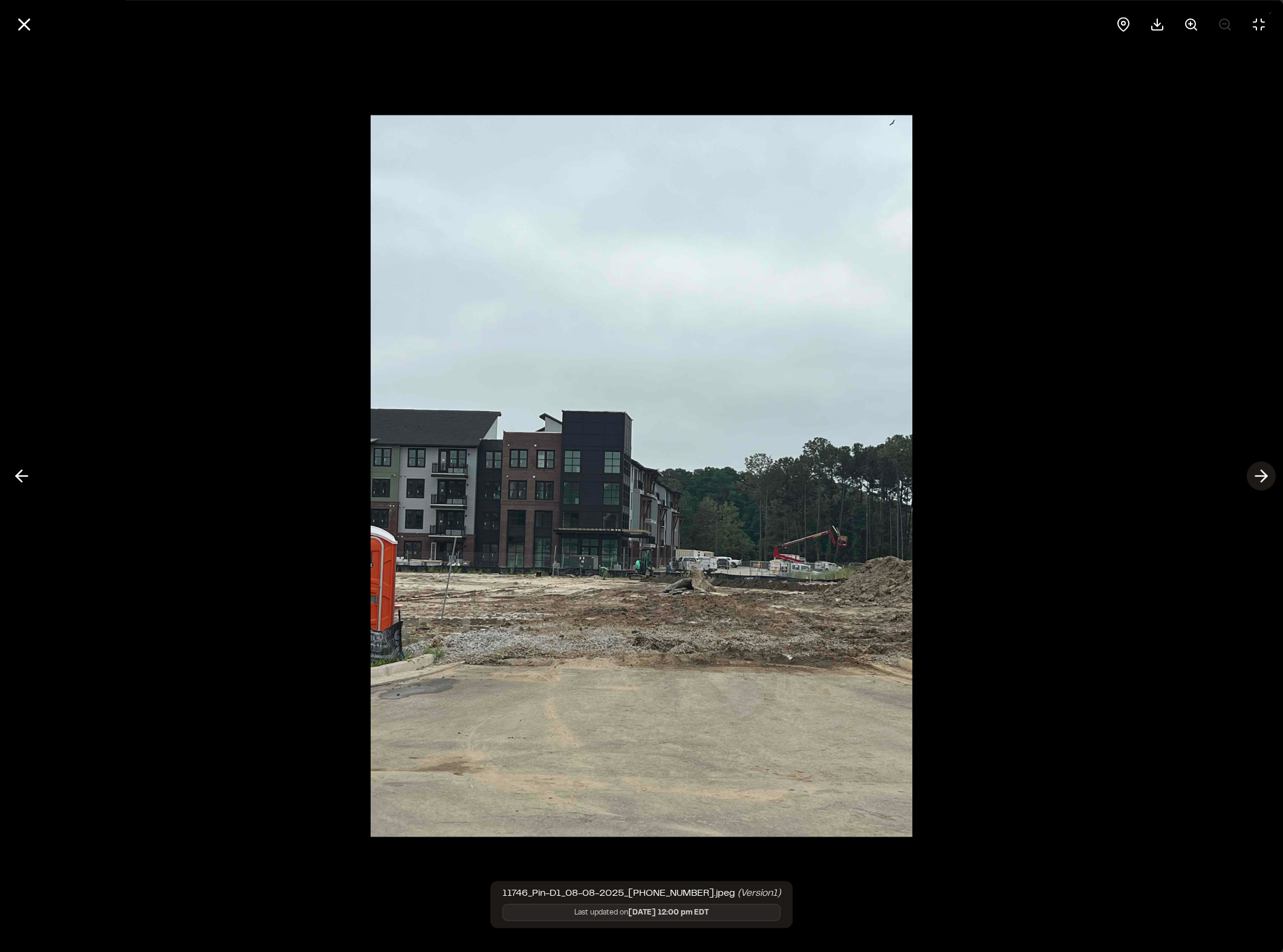
click at [1099, 482] on icon at bounding box center [1261, 476] width 20 height 20
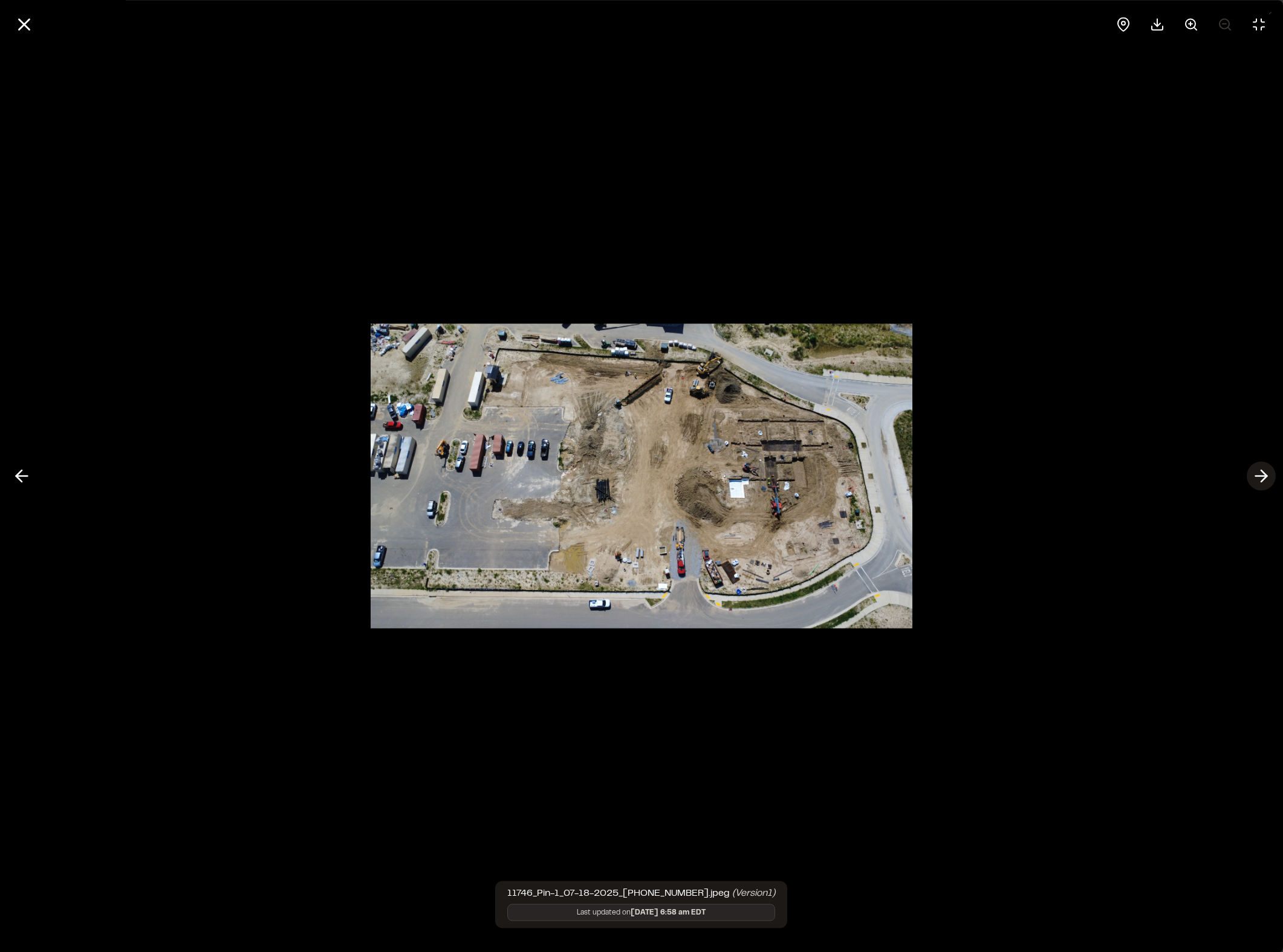
click at [1099, 472] on icon at bounding box center [1261, 476] width 20 height 20
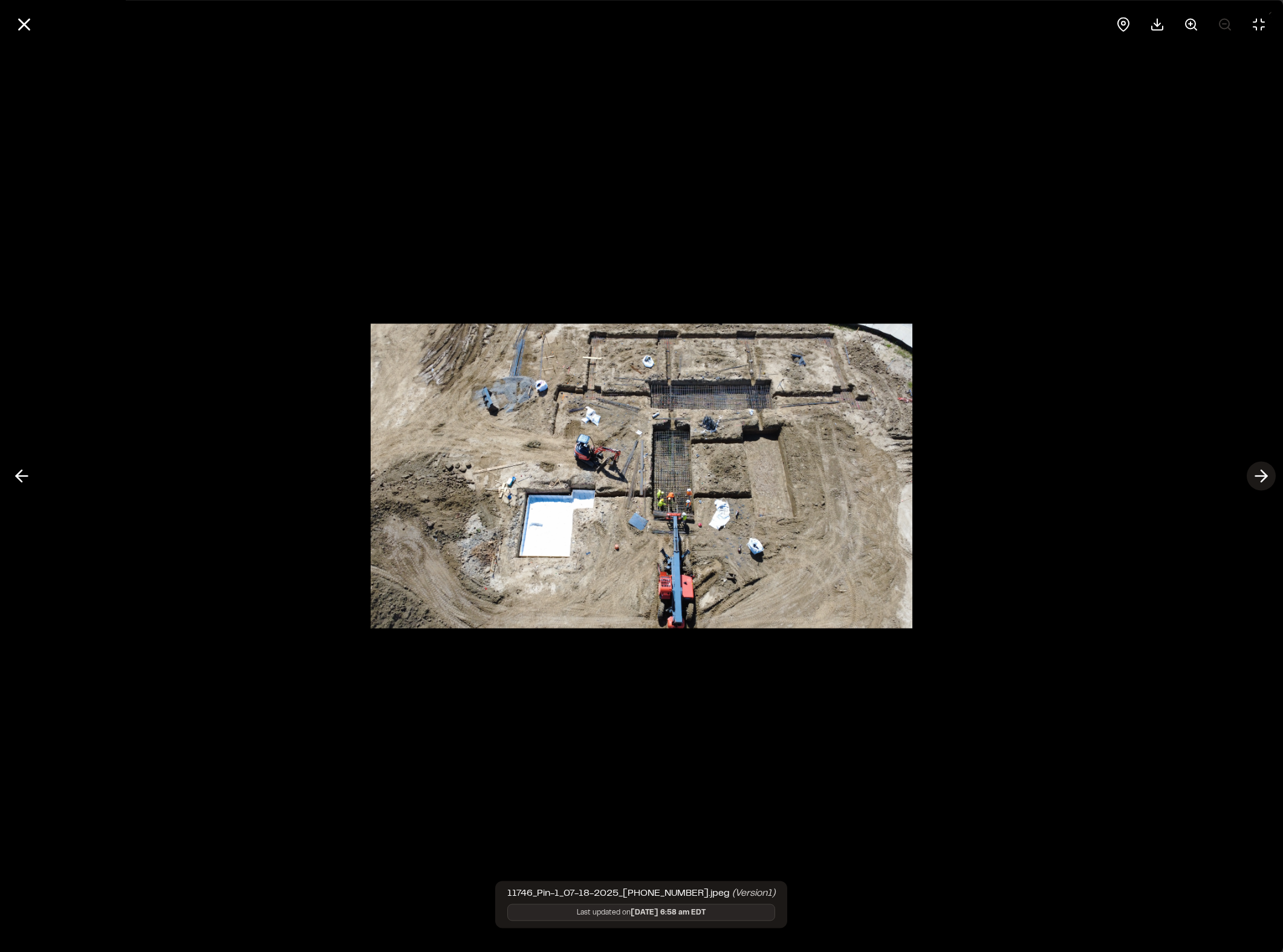
click at [1099, 479] on icon at bounding box center [1261, 476] width 20 height 20
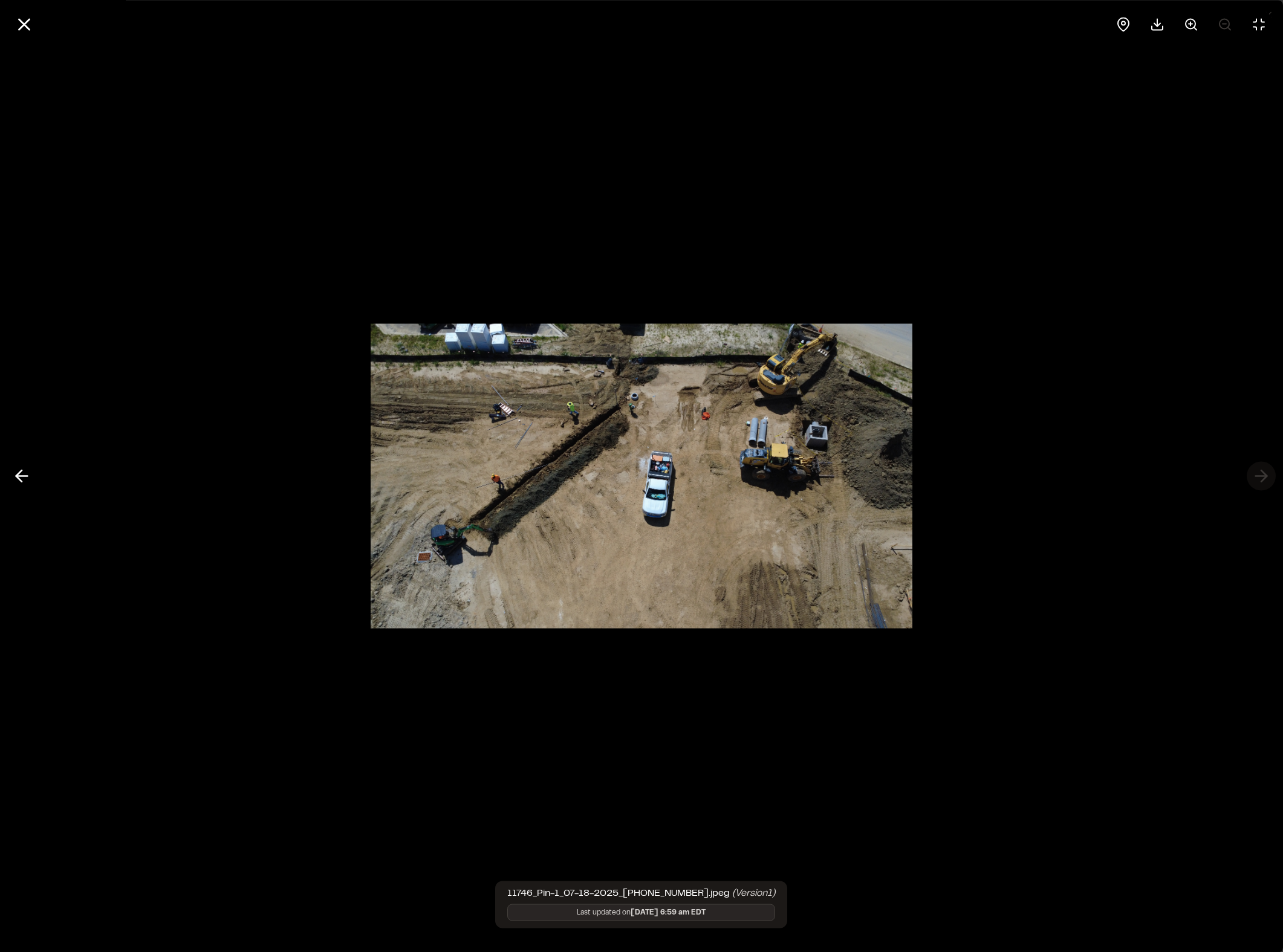
click at [1099, 479] on div at bounding box center [641, 476] width 1283 height 952
click at [33, 23] on icon at bounding box center [24, 24] width 20 height 20
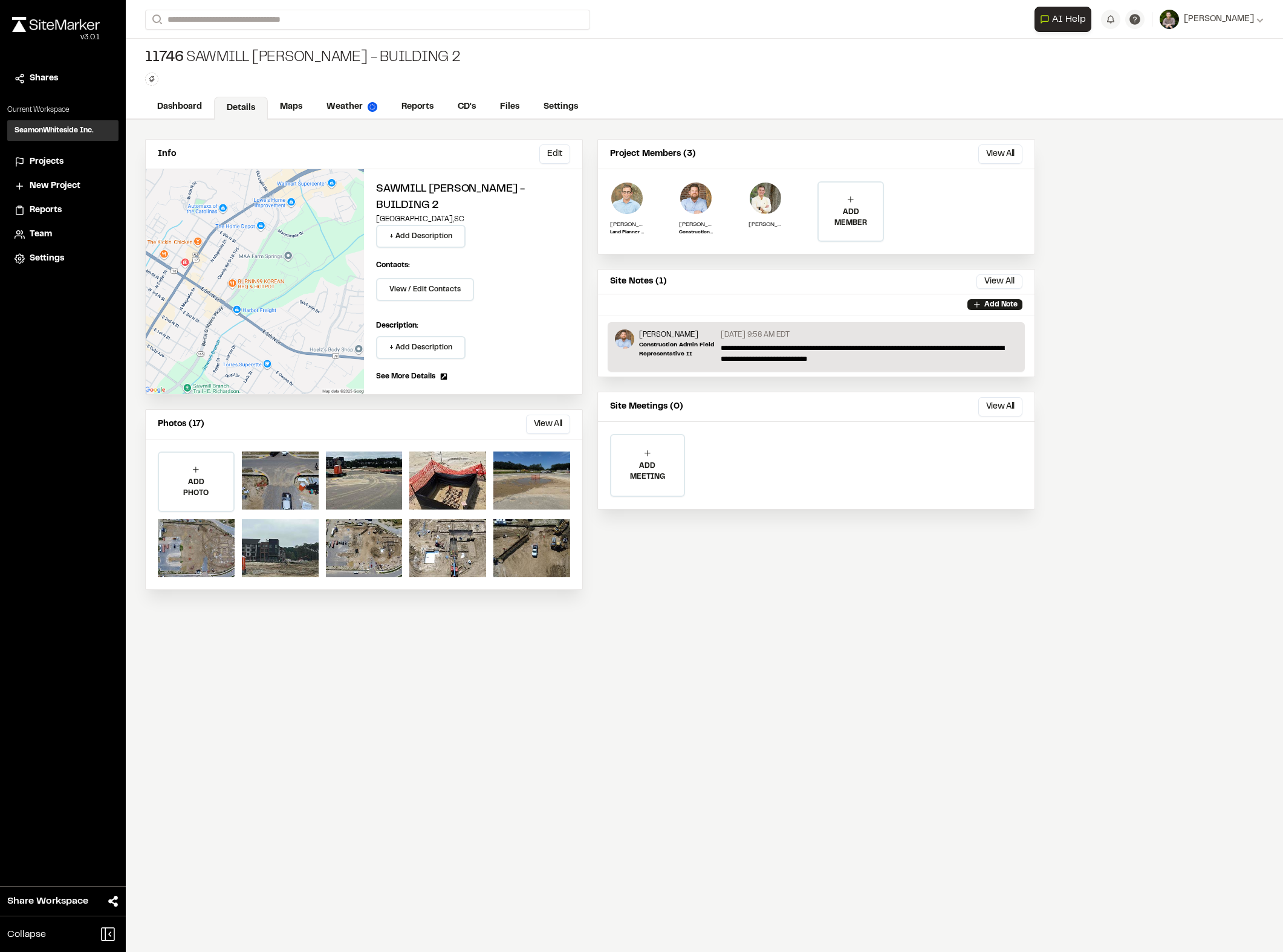
click at [825, 640] on div "Info Edit Edit Sawmill [PERSON_NAME] - Building 2 [GEOGRAPHIC_DATA] , [GEOGRAPH…" at bounding box center [704, 536] width 1157 height 832
click at [845, 615] on div "Info Edit Edit Sawmill [PERSON_NAME] - Building 2 [GEOGRAPHIC_DATA] , [GEOGRAPH…" at bounding box center [704, 536] width 1157 height 832
click at [68, 131] on h3 "SeamonWhiteside Inc." at bounding box center [54, 131] width 79 height 11
